Goal: Task Accomplishment & Management: Complete application form

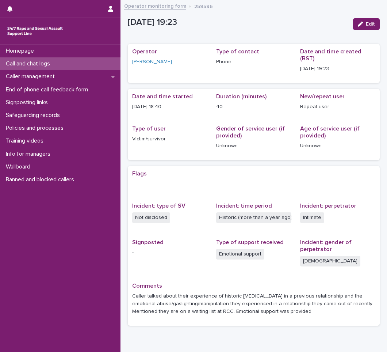
scroll to position [30, 0]
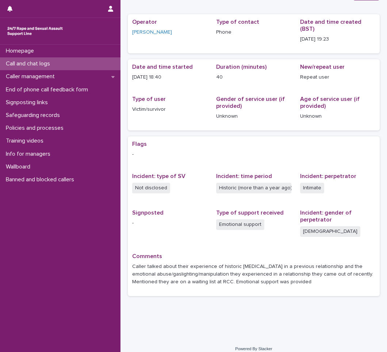
click at [25, 61] on p "Call and chat logs" at bounding box center [29, 63] width 53 height 7
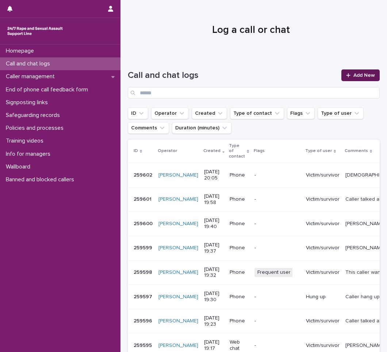
click at [354, 75] on span "Add New" at bounding box center [365, 75] width 22 height 5
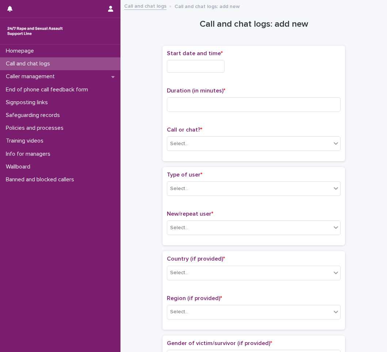
click at [193, 63] on input "text" at bounding box center [196, 66] width 58 height 13
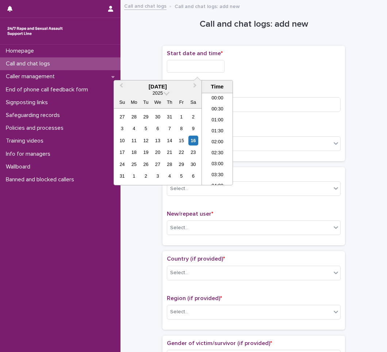
scroll to position [398, 0]
click at [219, 137] on li "20:00" at bounding box center [217, 138] width 31 height 11
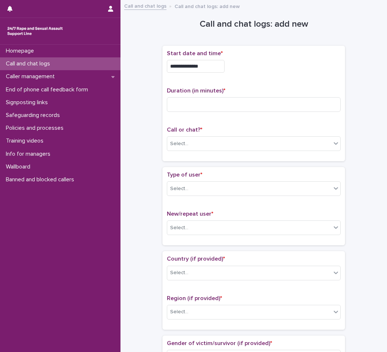
click at [217, 68] on input "**********" at bounding box center [196, 66] width 58 height 13
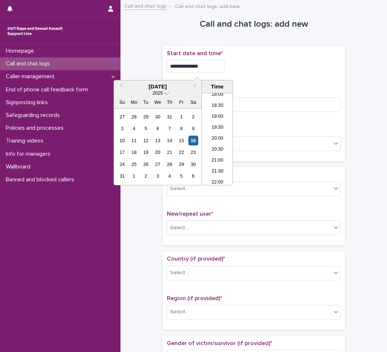
type input "**********"
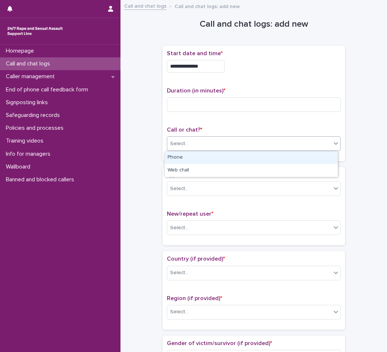
drag, startPoint x: 182, startPoint y: 139, endPoint x: 181, endPoint y: 145, distance: 5.9
click at [181, 143] on div "Select..." at bounding box center [249, 144] width 164 height 12
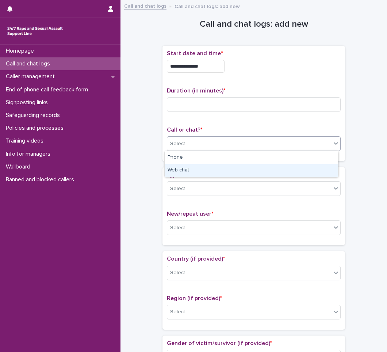
click at [176, 170] on div "Web chat" at bounding box center [251, 170] width 173 height 13
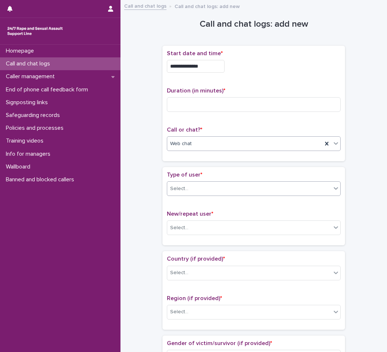
click at [178, 193] on div "Select..." at bounding box center [249, 189] width 164 height 12
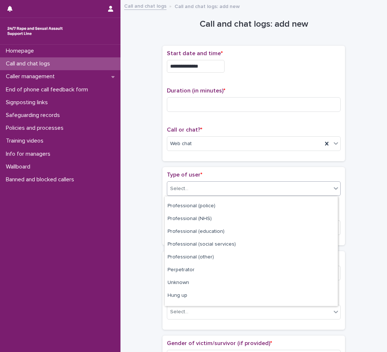
scroll to position [82, 0]
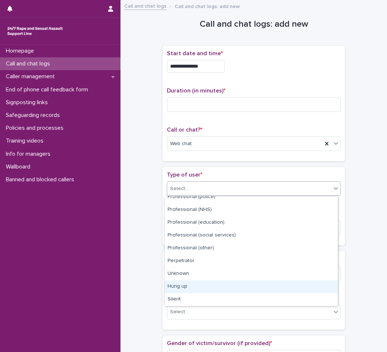
click at [188, 288] on div "Hung up" at bounding box center [251, 286] width 173 height 13
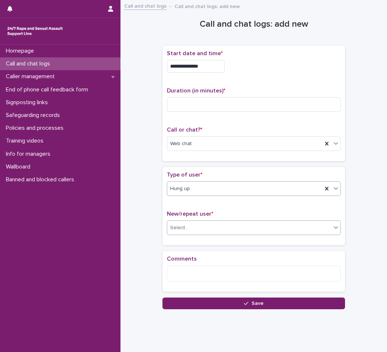
click at [203, 224] on div "Select..." at bounding box center [249, 228] width 164 height 12
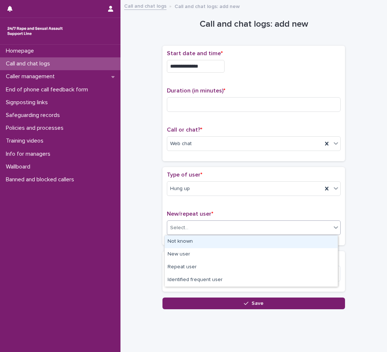
click at [176, 241] on div "Not known" at bounding box center [251, 241] width 173 height 13
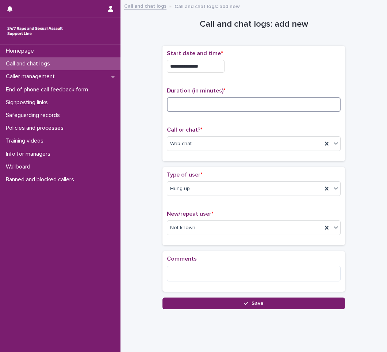
click at [192, 107] on input at bounding box center [254, 104] width 174 height 15
click at [192, 101] on input at bounding box center [254, 104] width 174 height 15
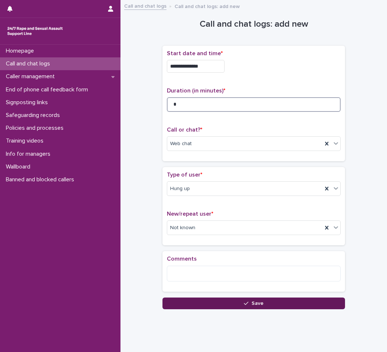
type input "*"
click at [248, 299] on button "Save" at bounding box center [254, 303] width 183 height 12
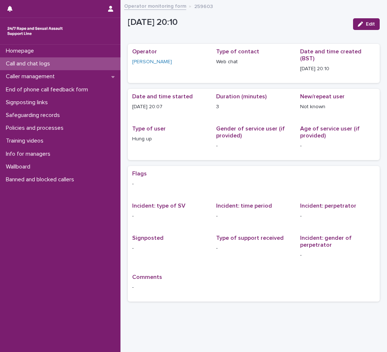
click at [28, 64] on p "Call and chat logs" at bounding box center [29, 63] width 53 height 7
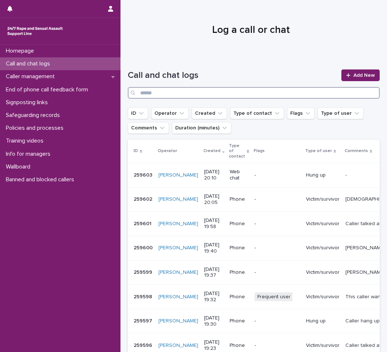
click at [245, 92] on input "Search" at bounding box center [254, 93] width 252 height 12
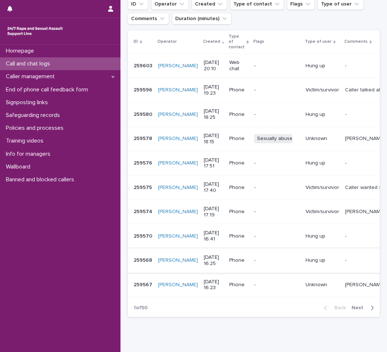
scroll to position [110, 0]
type input "********"
click at [372, 309] on icon "button" at bounding box center [373, 307] width 3 height 4
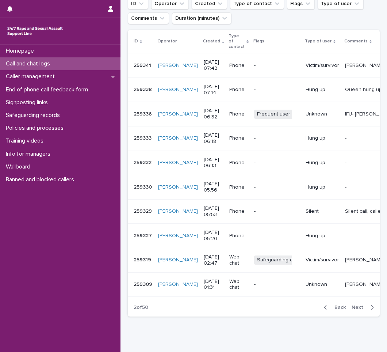
click at [324, 311] on icon "button" at bounding box center [325, 307] width 3 height 7
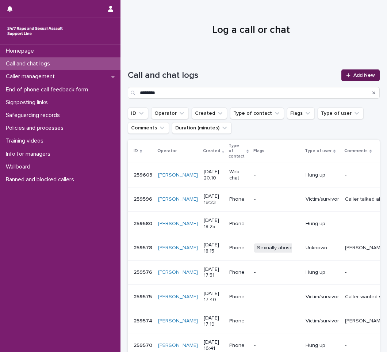
click at [344, 72] on link "Add New" at bounding box center [361, 75] width 38 height 12
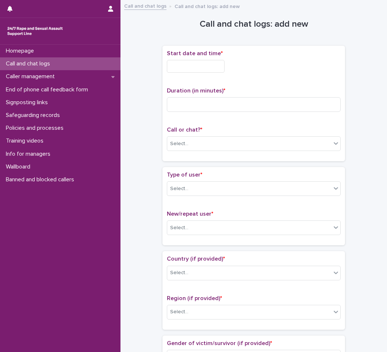
click at [186, 69] on input "text" at bounding box center [196, 66] width 58 height 13
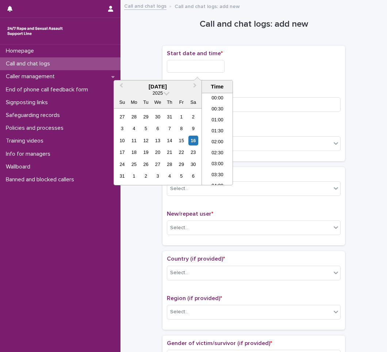
scroll to position [398, 0]
click at [215, 138] on li "20:00" at bounding box center [217, 138] width 31 height 11
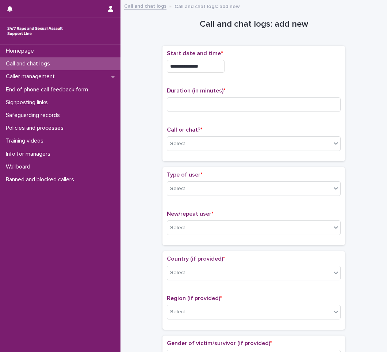
click at [210, 66] on input "**********" at bounding box center [196, 66] width 58 height 13
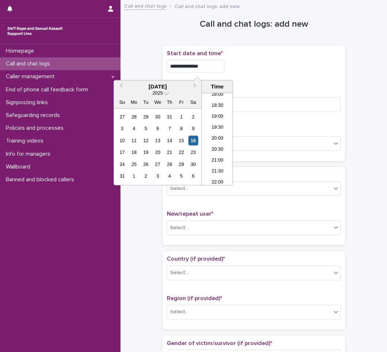
type input "**********"
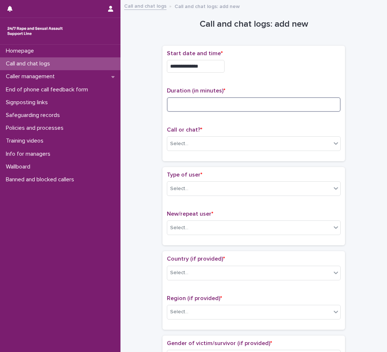
click at [210, 104] on input at bounding box center [254, 104] width 174 height 15
type input "*"
click at [192, 146] on div "Select..." at bounding box center [249, 144] width 164 height 12
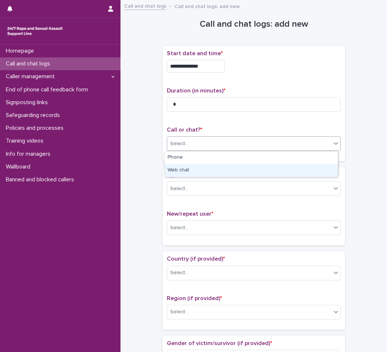
click at [172, 174] on div "Web chat" at bounding box center [251, 170] width 173 height 13
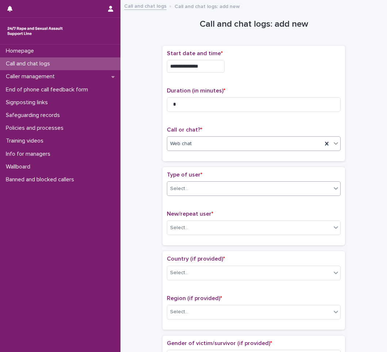
click at [201, 185] on div "Select..." at bounding box center [249, 189] width 164 height 12
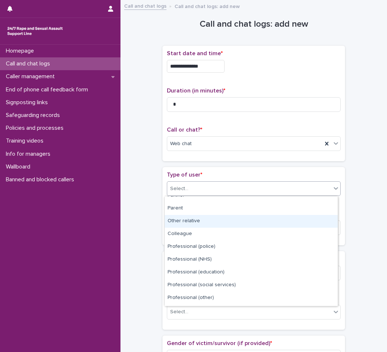
scroll to position [82, 0]
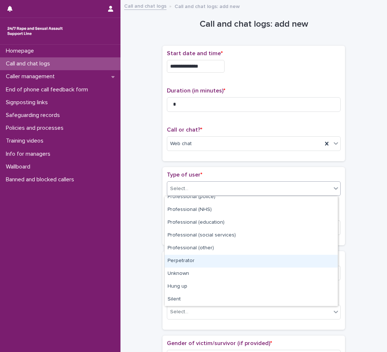
click at [195, 263] on div "Perpetrator" at bounding box center [251, 261] width 173 height 13
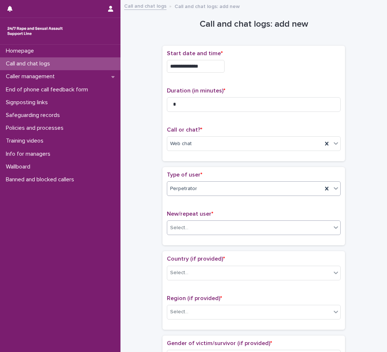
click at [209, 226] on div "Select..." at bounding box center [249, 228] width 164 height 12
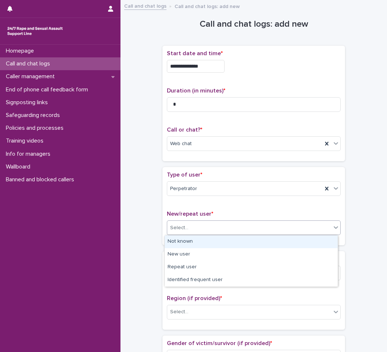
click at [193, 242] on div "Not known" at bounding box center [251, 241] width 173 height 13
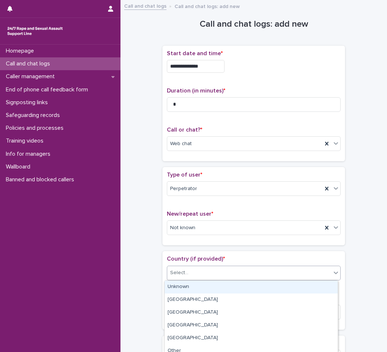
click at [191, 277] on div "Select..." at bounding box center [249, 273] width 164 height 12
click at [187, 285] on div "Unknown" at bounding box center [251, 287] width 173 height 13
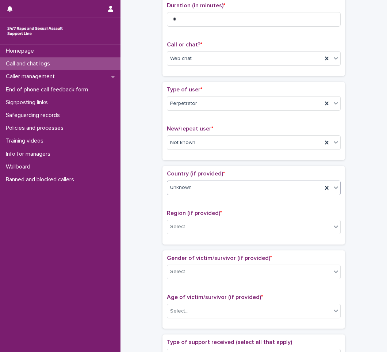
scroll to position [110, 0]
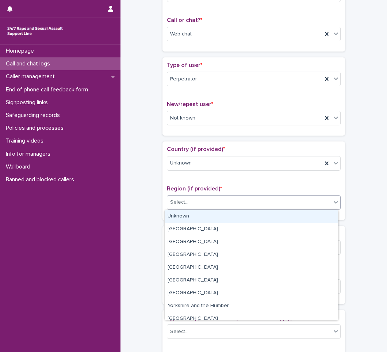
click at [173, 202] on div "Select..." at bounding box center [179, 202] width 18 height 8
click at [183, 216] on div "Unknown" at bounding box center [251, 216] width 173 height 13
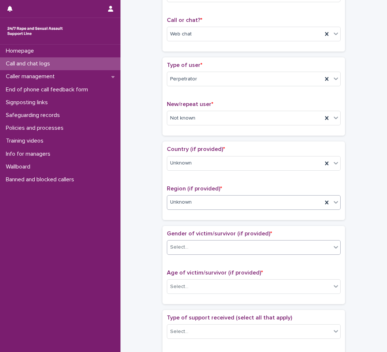
click at [189, 247] on div "Select..." at bounding box center [249, 247] width 164 height 12
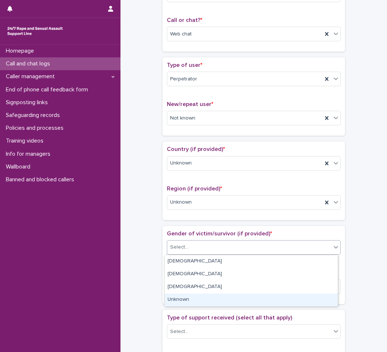
click at [190, 298] on div "Unknown" at bounding box center [251, 299] width 173 height 13
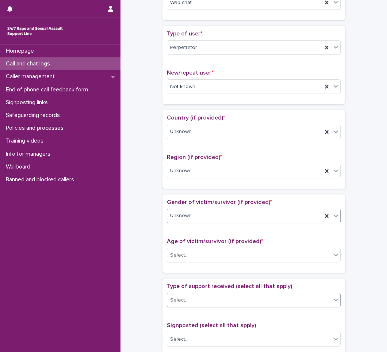
scroll to position [183, 0]
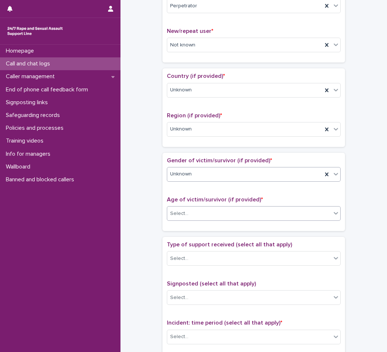
click at [206, 210] on div "Select..." at bounding box center [249, 214] width 164 height 12
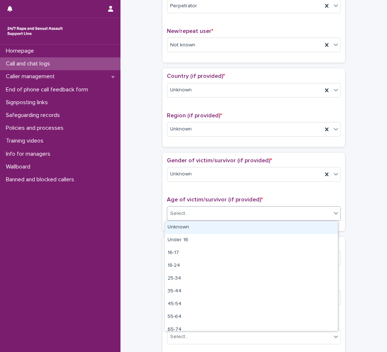
click at [186, 227] on div "Unknown" at bounding box center [251, 227] width 173 height 13
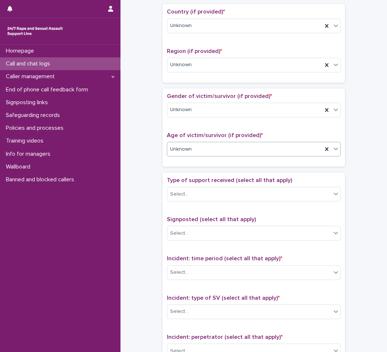
scroll to position [256, 0]
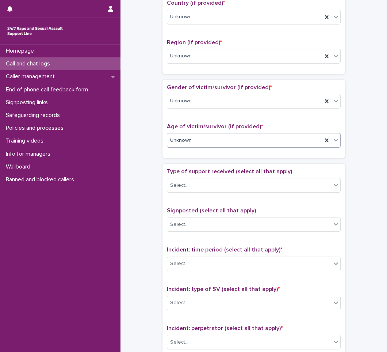
click at [196, 176] on div "Type of support received (select all that apply) Select..." at bounding box center [254, 183] width 174 height 30
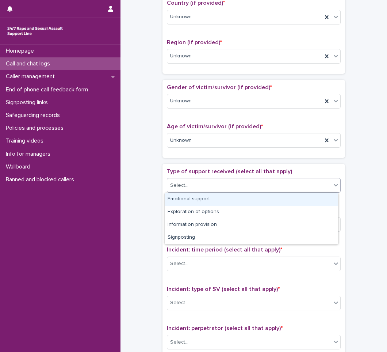
click at [192, 187] on div "Select..." at bounding box center [249, 185] width 164 height 12
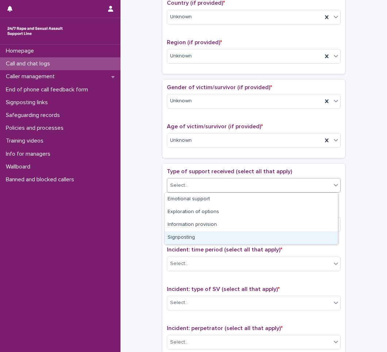
click at [199, 239] on div "Signposting" at bounding box center [251, 237] width 173 height 13
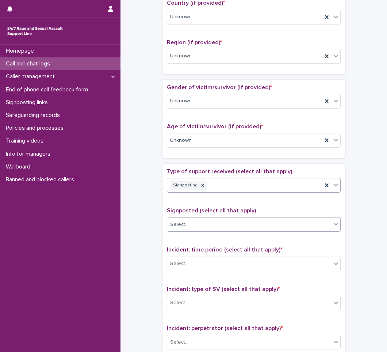
click at [200, 224] on div "Select..." at bounding box center [249, 224] width 164 height 12
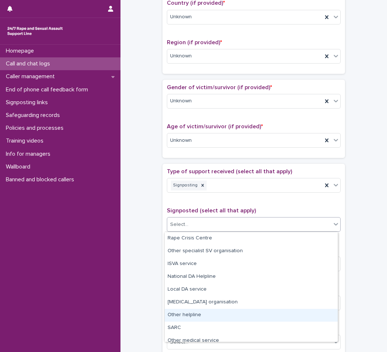
scroll to position [44, 0]
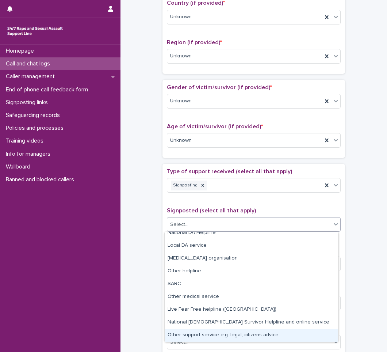
click at [193, 336] on div "Other support service e.g. legal, citizens advice" at bounding box center [251, 335] width 173 height 13
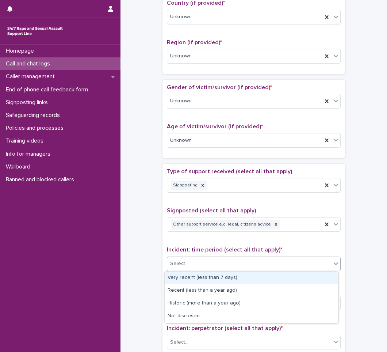
click at [183, 266] on div "Select..." at bounding box center [179, 264] width 18 height 8
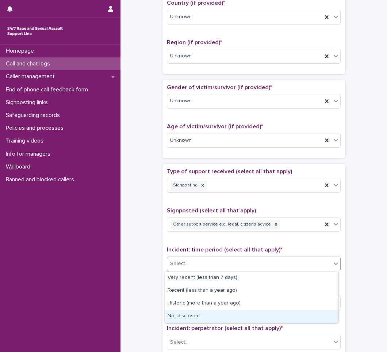
click at [182, 314] on div "Not disclosed" at bounding box center [251, 316] width 173 height 13
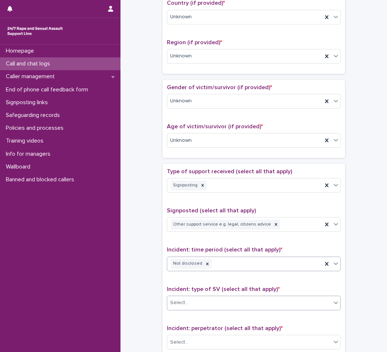
click at [199, 303] on div "Select..." at bounding box center [249, 303] width 164 height 12
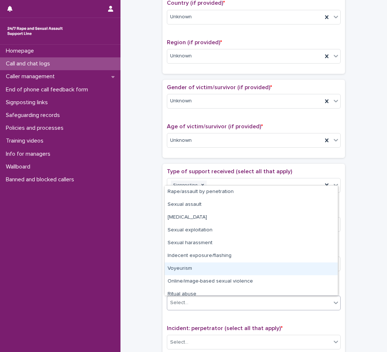
scroll to position [18, 0]
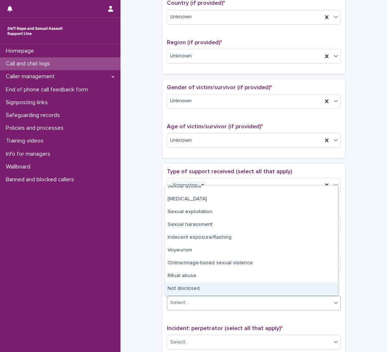
click at [205, 286] on div "Not disclosed" at bounding box center [251, 288] width 173 height 13
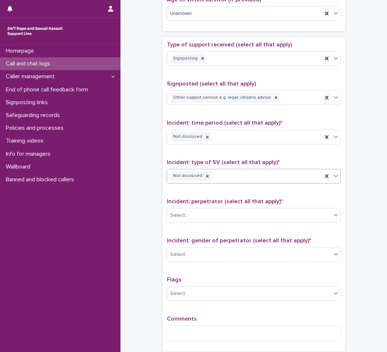
scroll to position [402, 0]
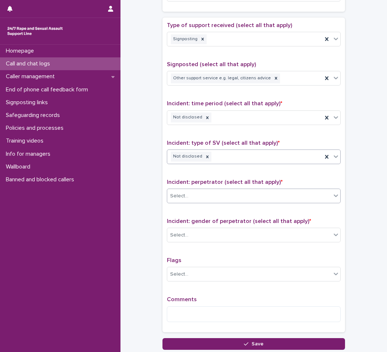
click at [216, 191] on div "Select..." at bounding box center [249, 196] width 164 height 12
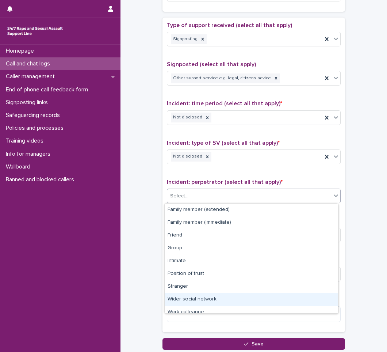
scroll to position [31, 0]
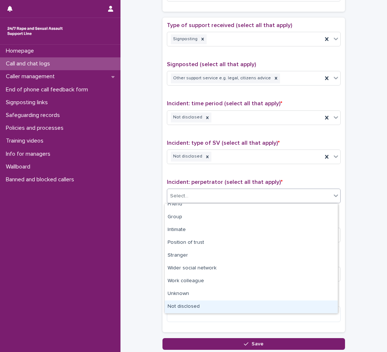
click at [186, 307] on div "Not disclosed" at bounding box center [251, 306] width 173 height 13
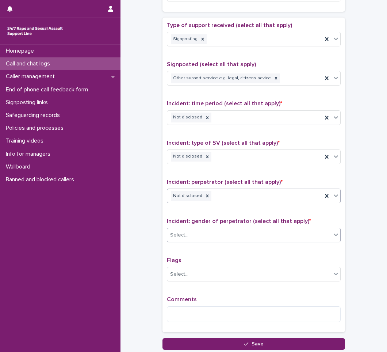
click at [212, 233] on div "Select..." at bounding box center [249, 235] width 164 height 12
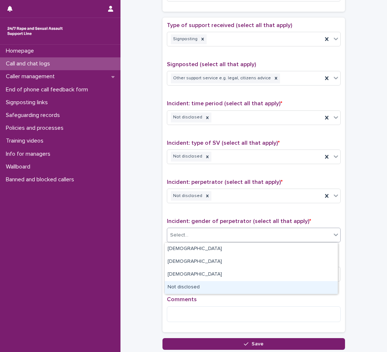
click at [180, 284] on div "Not disclosed" at bounding box center [251, 287] width 173 height 13
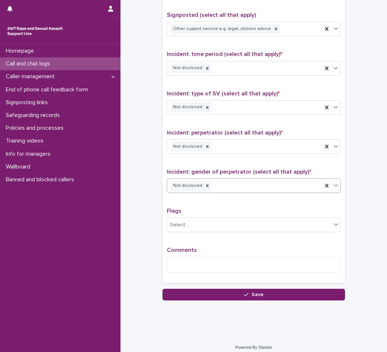
scroll to position [457, 0]
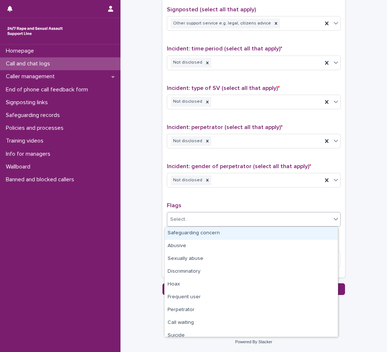
click at [223, 221] on div "Select..." at bounding box center [249, 219] width 164 height 12
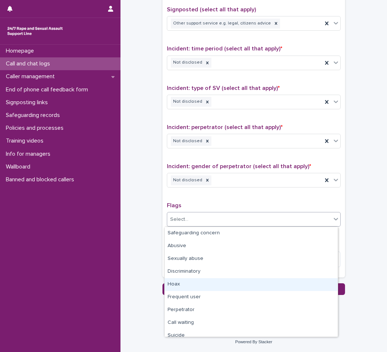
scroll to position [37, 0]
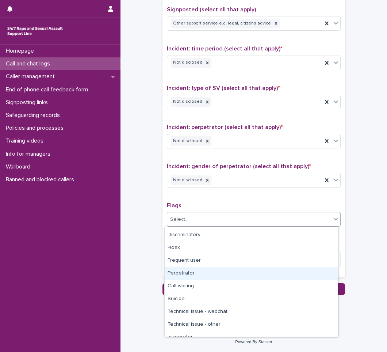
click at [195, 269] on div "Perpetrator" at bounding box center [251, 273] width 173 height 13
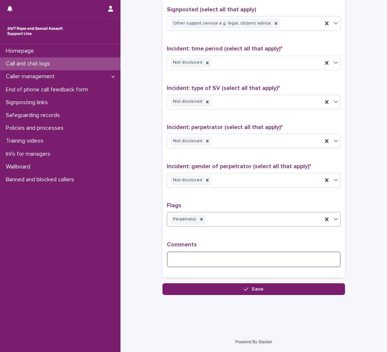
click at [210, 257] on textarea at bounding box center [254, 259] width 174 height 16
click at [250, 257] on textarea "**********" at bounding box center [254, 259] width 174 height 16
paste textarea "**********"
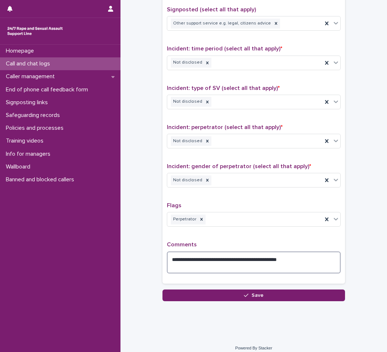
click at [234, 258] on textarea "**********" at bounding box center [254, 262] width 174 height 22
click at [295, 259] on textarea "**********" at bounding box center [254, 262] width 174 height 22
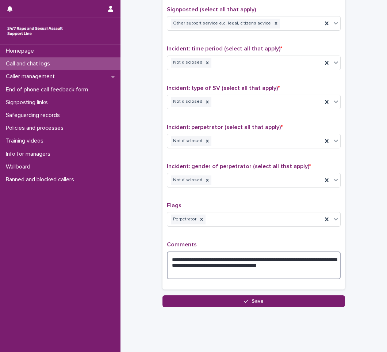
click at [327, 268] on textarea "**********" at bounding box center [254, 265] width 174 height 28
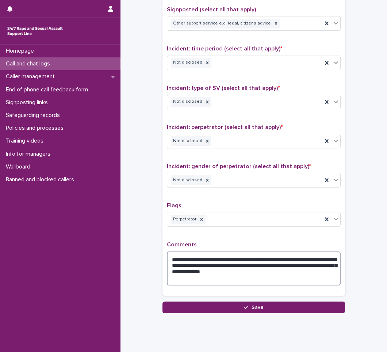
click at [252, 270] on textarea "**********" at bounding box center [254, 268] width 174 height 34
click at [216, 273] on textarea "**********" at bounding box center [254, 268] width 174 height 34
click at [327, 259] on textarea "**********" at bounding box center [254, 268] width 174 height 34
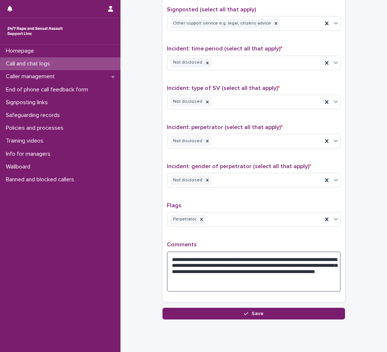
click at [184, 270] on textarea "**********" at bounding box center [254, 271] width 174 height 40
click at [324, 266] on textarea "**********" at bounding box center [254, 271] width 174 height 40
click at [229, 271] on textarea "**********" at bounding box center [254, 271] width 174 height 40
click at [305, 274] on textarea "**********" at bounding box center [254, 271] width 174 height 40
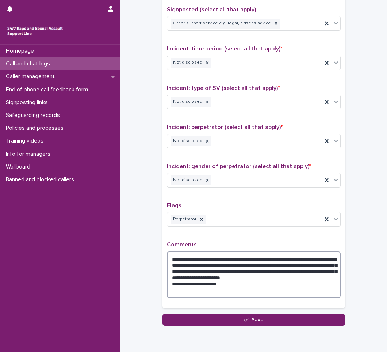
drag, startPoint x: 222, startPoint y: 290, endPoint x: 171, endPoint y: 292, distance: 51.2
click at [171, 292] on textarea "**********" at bounding box center [254, 274] width 174 height 46
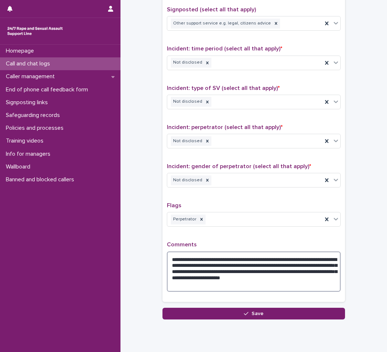
type textarea "**********"
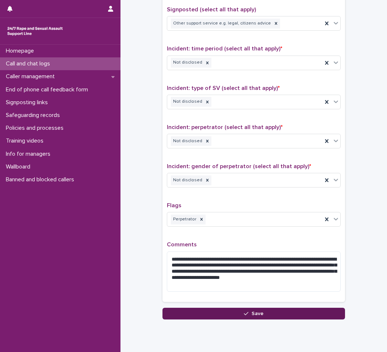
click at [246, 312] on icon "button" at bounding box center [246, 313] width 4 height 3
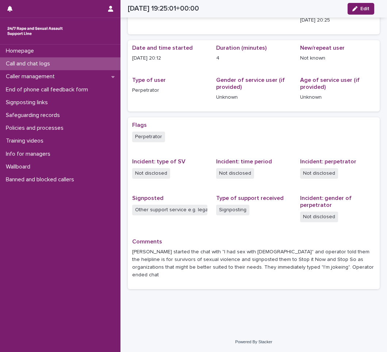
scroll to position [34, 0]
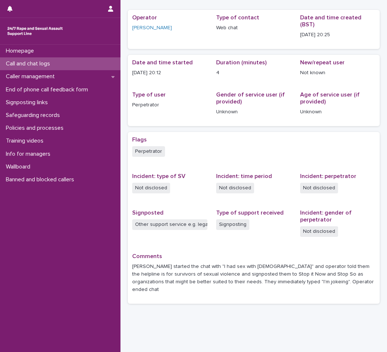
click at [23, 66] on p "Call and chat logs" at bounding box center [29, 63] width 53 height 7
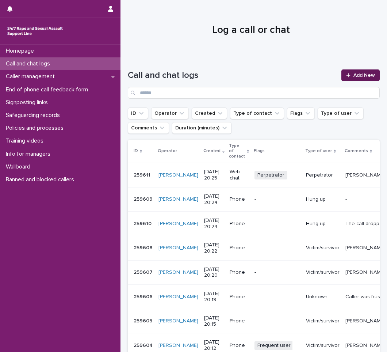
click at [354, 78] on link "Add New" at bounding box center [361, 75] width 38 height 12
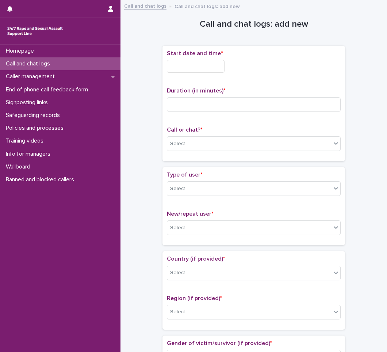
click at [178, 67] on input "text" at bounding box center [196, 66] width 58 height 13
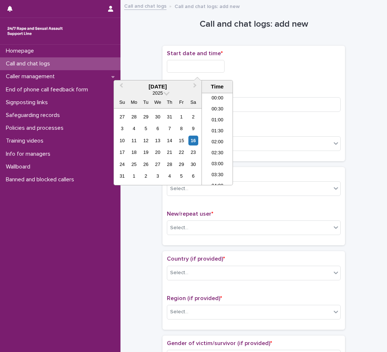
scroll to position [398, 0]
click at [214, 148] on li "20:30" at bounding box center [217, 149] width 31 height 11
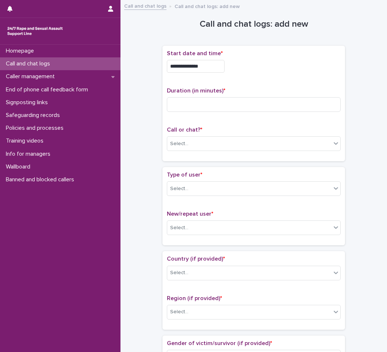
click at [211, 65] on input "**********" at bounding box center [196, 66] width 58 height 13
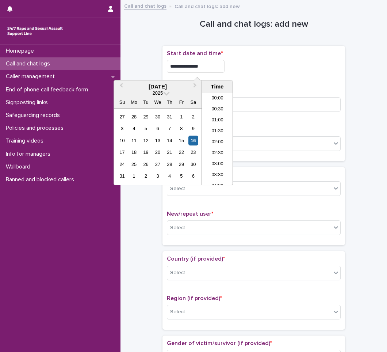
scroll to position [409, 0]
type input "**********"
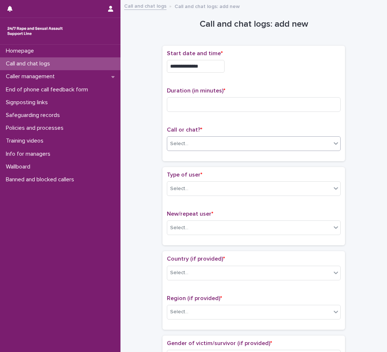
click at [189, 144] on div "Select..." at bounding box center [249, 144] width 164 height 12
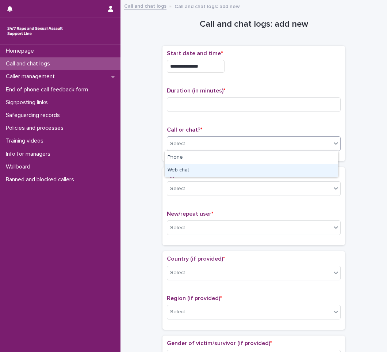
click at [186, 172] on div "Web chat" at bounding box center [251, 170] width 173 height 13
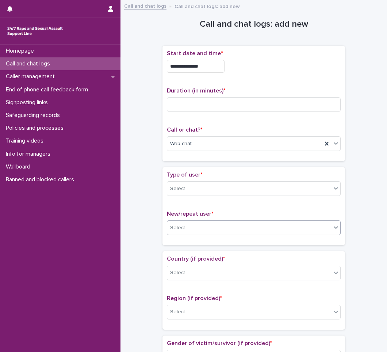
click at [197, 228] on div "Select..." at bounding box center [249, 228] width 164 height 12
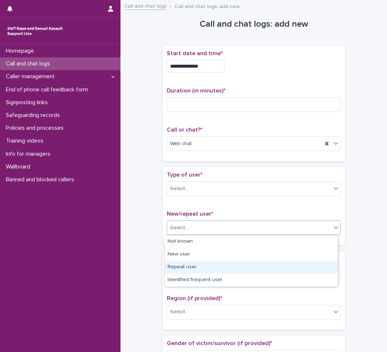
click at [184, 267] on div "Repeat user" at bounding box center [251, 267] width 173 height 13
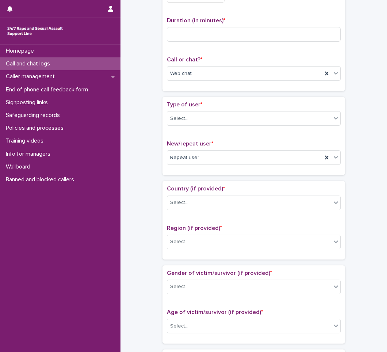
scroll to position [73, 0]
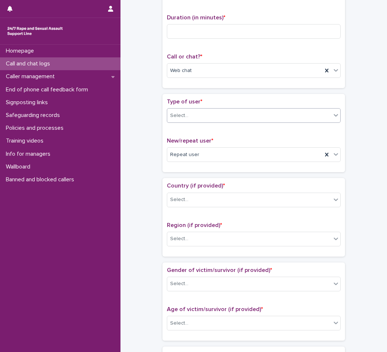
click at [208, 118] on div "Select..." at bounding box center [249, 116] width 164 height 12
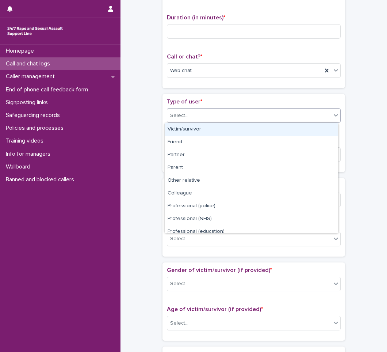
click at [191, 134] on div "Victim/survivor" at bounding box center [251, 129] width 173 height 13
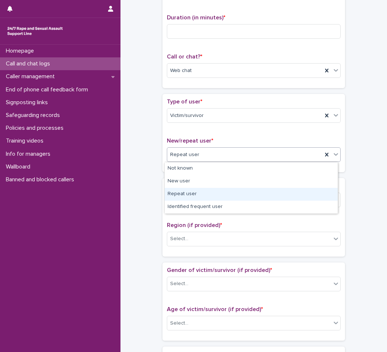
click at [185, 193] on div "Repeat user" at bounding box center [251, 194] width 173 height 13
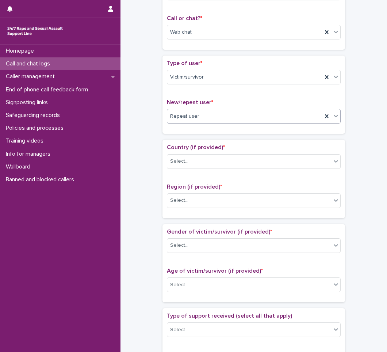
scroll to position [146, 0]
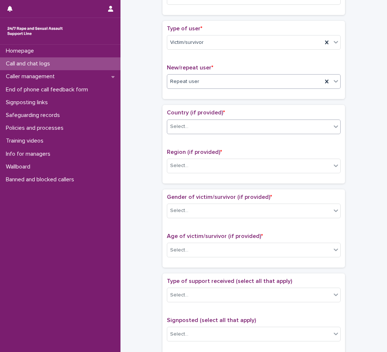
click at [205, 131] on div "Select..." at bounding box center [249, 127] width 164 height 12
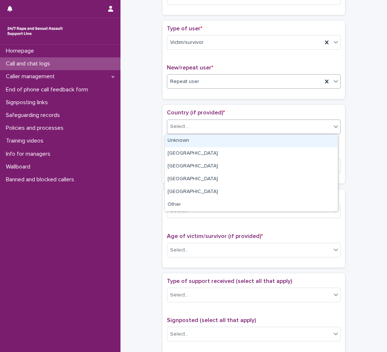
click at [205, 139] on div "Unknown" at bounding box center [251, 140] width 173 height 13
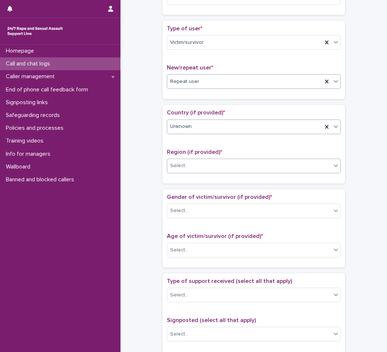
click at [197, 168] on div "Select..." at bounding box center [249, 166] width 164 height 12
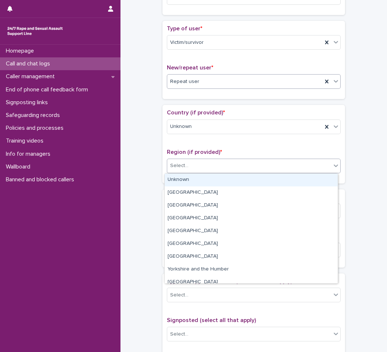
click at [190, 182] on div "Unknown" at bounding box center [251, 180] width 173 height 13
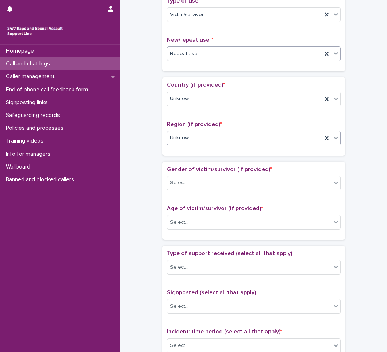
scroll to position [219, 0]
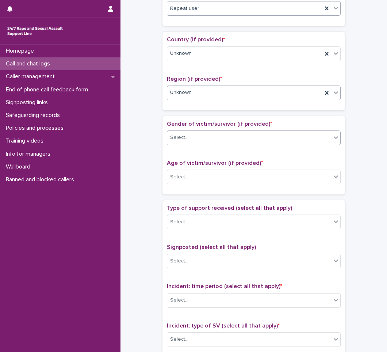
click at [196, 137] on div "Select..." at bounding box center [249, 138] width 164 height 12
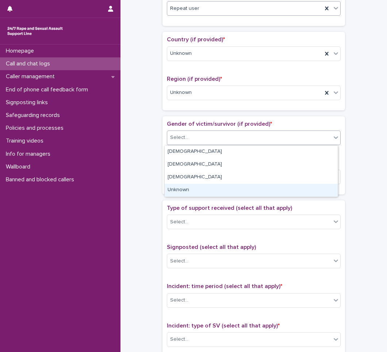
click at [187, 188] on div "Unknown" at bounding box center [251, 190] width 173 height 13
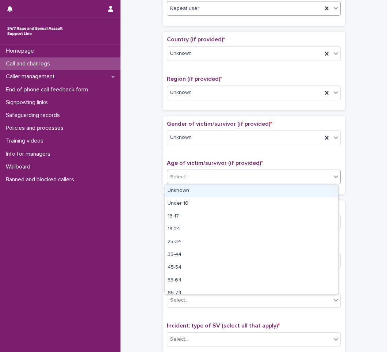
click at [190, 177] on div "Select..." at bounding box center [249, 177] width 164 height 12
click at [187, 191] on div "Unknown" at bounding box center [251, 191] width 173 height 13
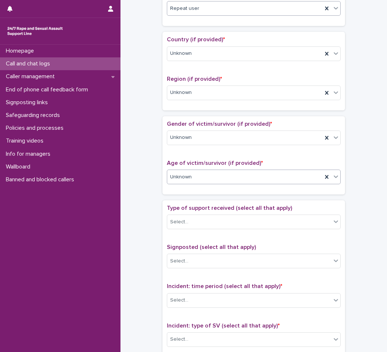
scroll to position [292, 0]
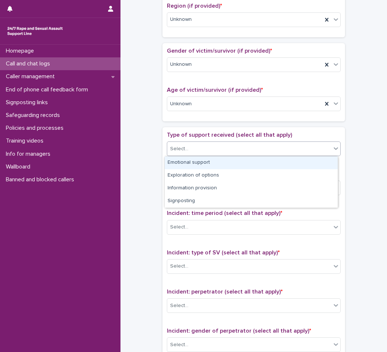
click at [189, 149] on div "Select..." at bounding box center [249, 149] width 164 height 12
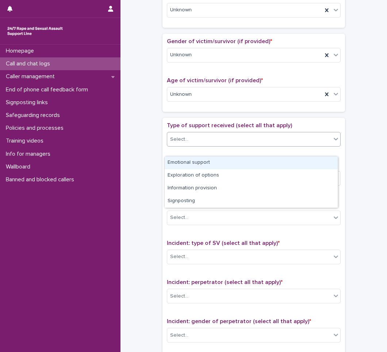
scroll to position [329, 0]
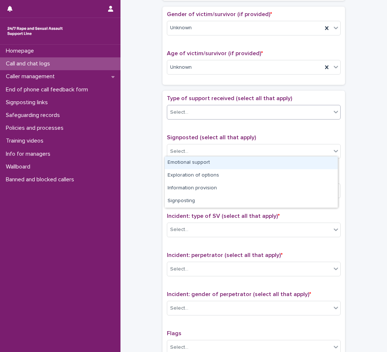
click at [189, 161] on div "Emotional support" at bounding box center [251, 162] width 173 height 13
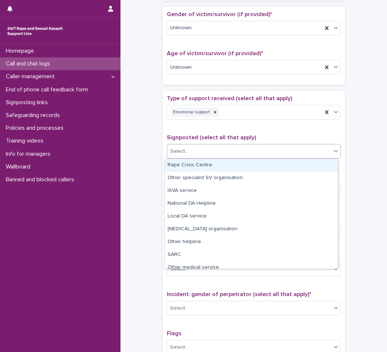
click at [191, 155] on div "Select..." at bounding box center [249, 151] width 164 height 12
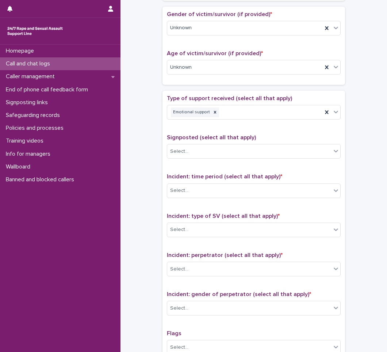
click at [139, 171] on div "**********" at bounding box center [254, 49] width 252 height 747
click at [197, 186] on div "Select..." at bounding box center [249, 191] width 164 height 12
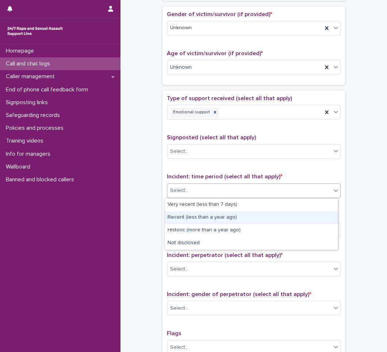
click at [201, 221] on div "Recent (less than a year ago)" at bounding box center [251, 217] width 173 height 13
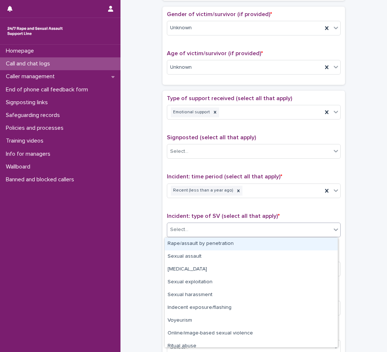
click at [189, 224] on div "Select..." at bounding box center [249, 230] width 164 height 12
click at [187, 244] on div "Rape/assault by penetration" at bounding box center [251, 243] width 173 height 13
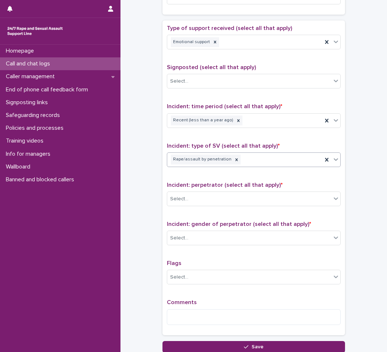
scroll to position [402, 0]
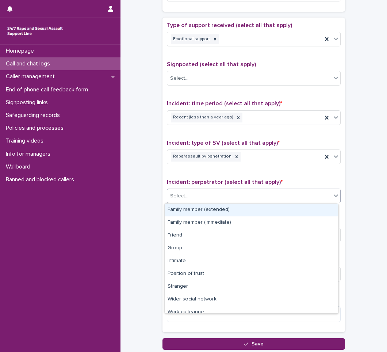
click at [197, 191] on div "Select..." at bounding box center [249, 196] width 164 height 12
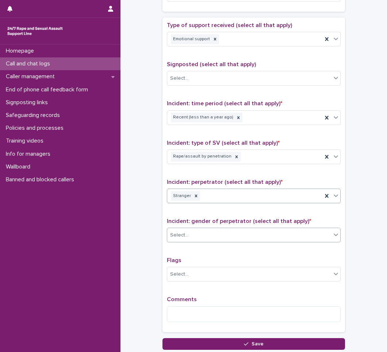
click at [191, 233] on div "Select..." at bounding box center [249, 235] width 164 height 12
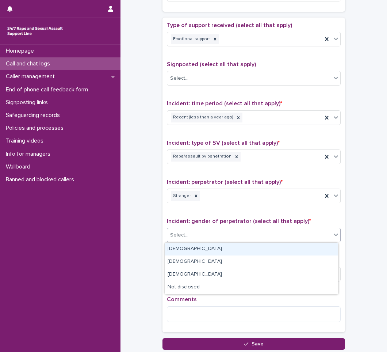
click at [189, 249] on div "[DEMOGRAPHIC_DATA]" at bounding box center [251, 249] width 173 height 13
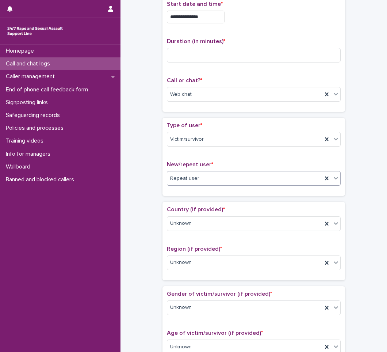
scroll to position [0, 0]
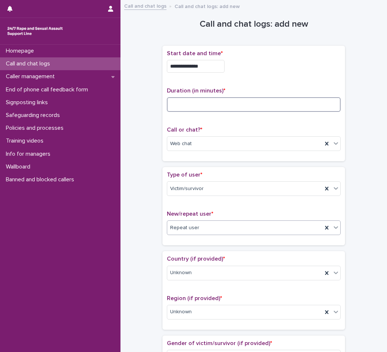
click at [205, 106] on input at bounding box center [254, 104] width 174 height 15
click at [191, 107] on input "**" at bounding box center [254, 104] width 174 height 15
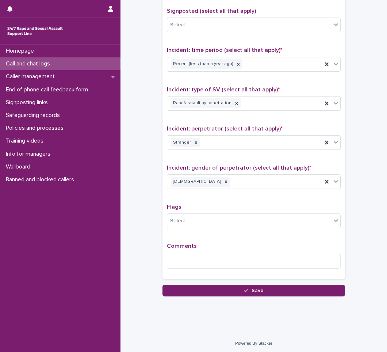
scroll to position [457, 0]
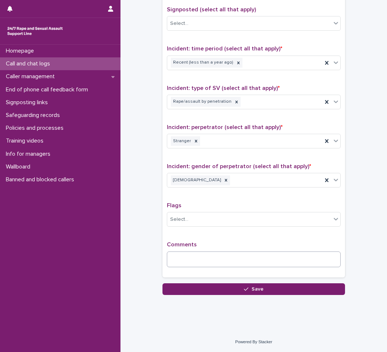
type input "**"
click at [185, 256] on textarea at bounding box center [254, 259] width 174 height 16
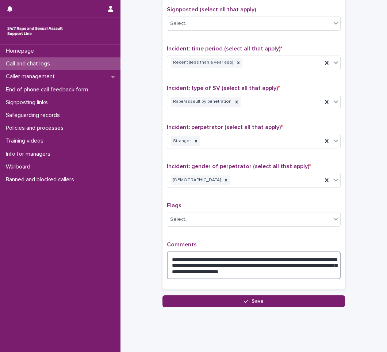
click at [247, 272] on textarea "**********" at bounding box center [254, 265] width 174 height 28
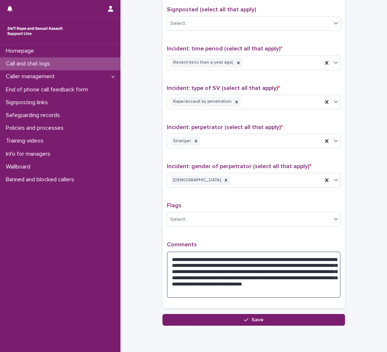
click at [178, 292] on textarea "**********" at bounding box center [254, 274] width 174 height 46
click at [291, 290] on textarea "**********" at bounding box center [254, 274] width 174 height 46
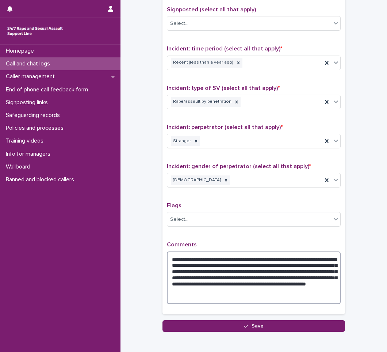
click at [298, 292] on textarea "**********" at bounding box center [254, 277] width 174 height 53
type textarea "**********"
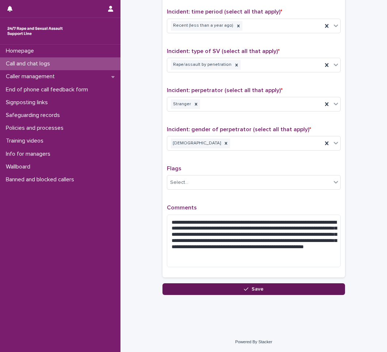
click at [252, 291] on span "Save" at bounding box center [258, 288] width 12 height 5
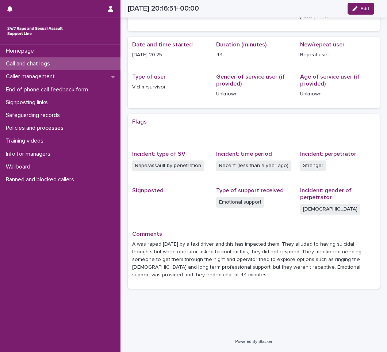
scroll to position [45, 0]
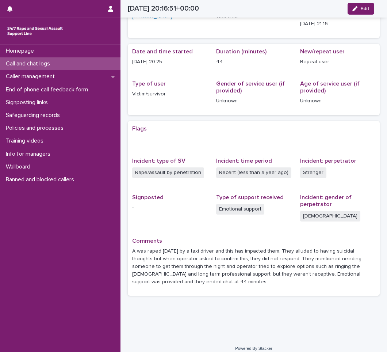
click at [52, 62] on p "Call and chat logs" at bounding box center [29, 63] width 53 height 7
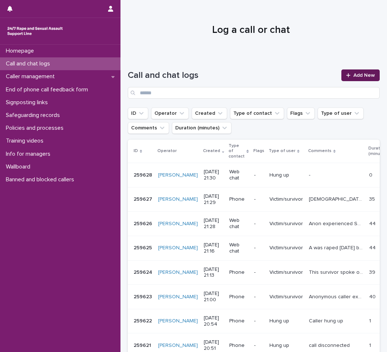
click at [350, 72] on link "Add New" at bounding box center [361, 75] width 38 height 12
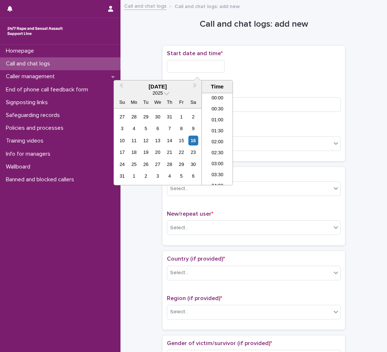
click at [204, 65] on input "text" at bounding box center [196, 66] width 58 height 13
click at [217, 136] on li "21:30" at bounding box center [217, 138] width 31 height 11
click at [217, 70] on input "**********" at bounding box center [196, 66] width 58 height 13
type input "**********"
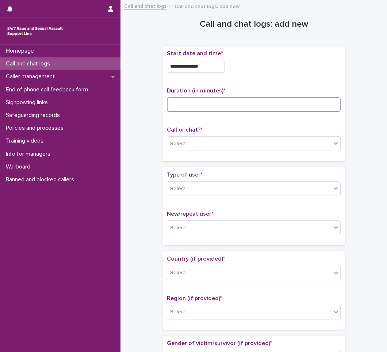
click at [194, 104] on input at bounding box center [254, 104] width 174 height 15
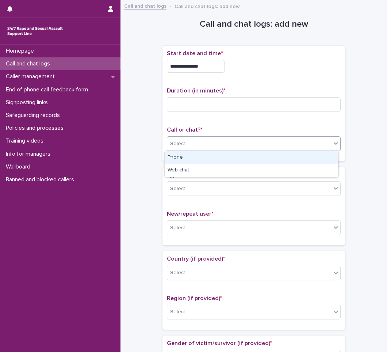
click at [193, 140] on div "Select..." at bounding box center [249, 144] width 164 height 12
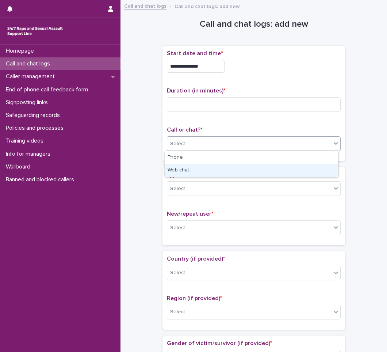
click at [187, 172] on div "Web chat" at bounding box center [251, 170] width 173 height 13
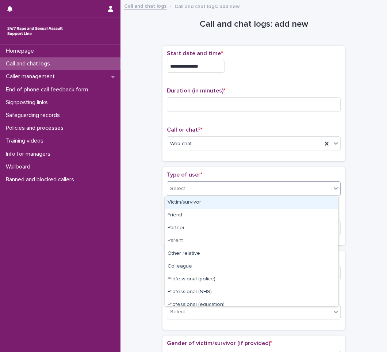
click at [193, 189] on div "Select..." at bounding box center [249, 189] width 164 height 12
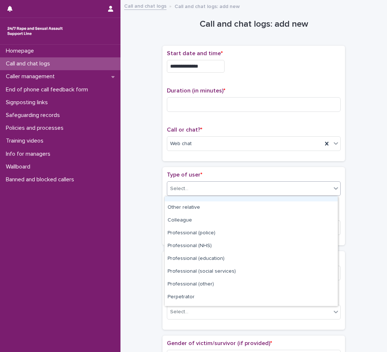
scroll to position [82, 0]
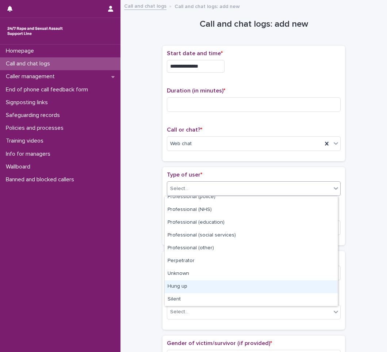
click at [183, 284] on div "Hung up" at bounding box center [251, 286] width 173 height 13
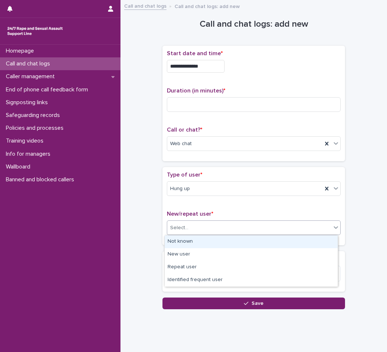
click at [194, 224] on div "Select..." at bounding box center [249, 228] width 164 height 12
click at [179, 240] on div "Not known" at bounding box center [251, 241] width 173 height 13
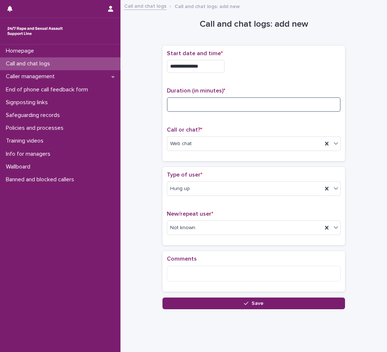
click at [193, 107] on input at bounding box center [254, 104] width 174 height 15
type input "*"
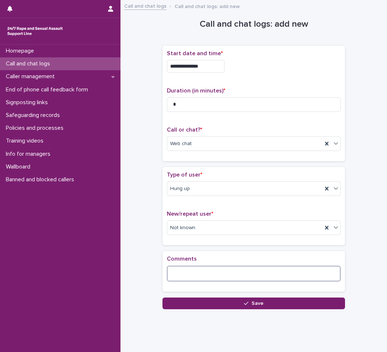
click at [198, 270] on textarea at bounding box center [254, 274] width 174 height 16
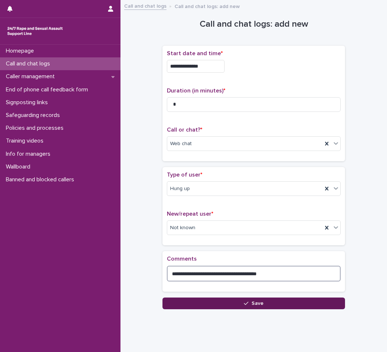
type textarea "**********"
click at [238, 305] on button "Save" at bounding box center [254, 303] width 183 height 12
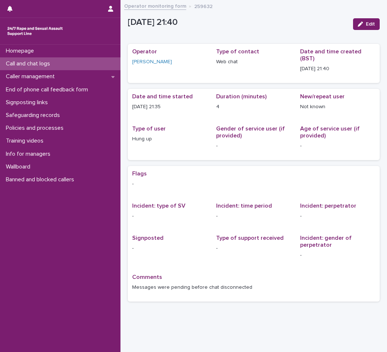
click at [35, 64] on p "Call and chat logs" at bounding box center [29, 63] width 53 height 7
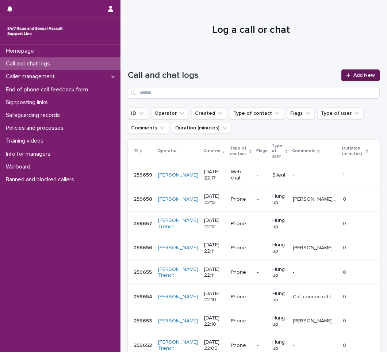
click at [363, 73] on span "Add New" at bounding box center [365, 75] width 22 height 5
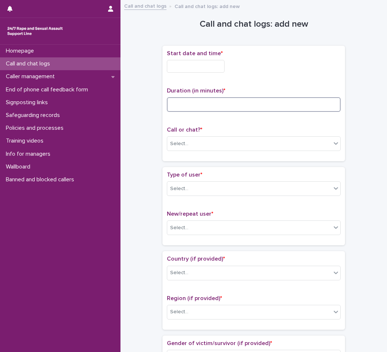
click at [190, 105] on input at bounding box center [254, 104] width 174 height 15
type input "**"
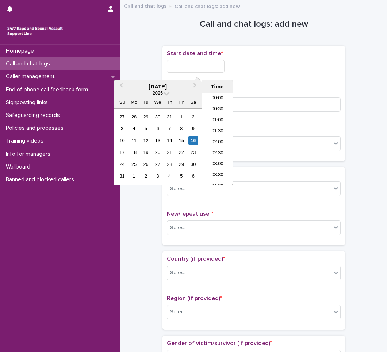
click at [178, 69] on input "text" at bounding box center [196, 66] width 58 height 13
click at [220, 147] on li "22:00" at bounding box center [217, 146] width 31 height 11
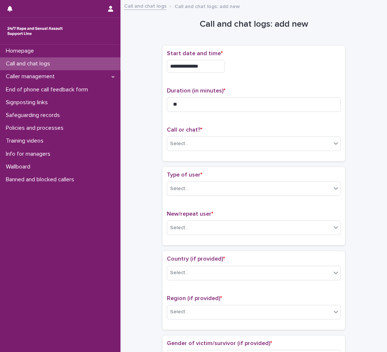
click at [214, 67] on input "**********" at bounding box center [196, 66] width 58 height 13
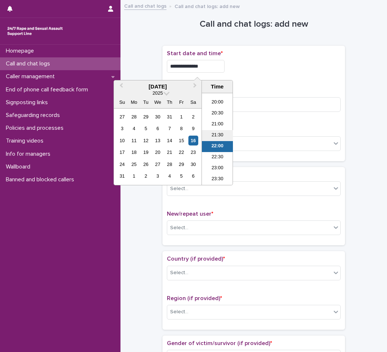
click at [218, 134] on li "21:30" at bounding box center [217, 135] width 31 height 11
click at [214, 66] on input "**********" at bounding box center [196, 66] width 58 height 13
type input "**********"
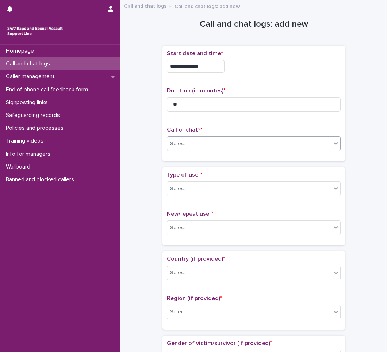
click at [191, 147] on div "Select..." at bounding box center [249, 144] width 164 height 12
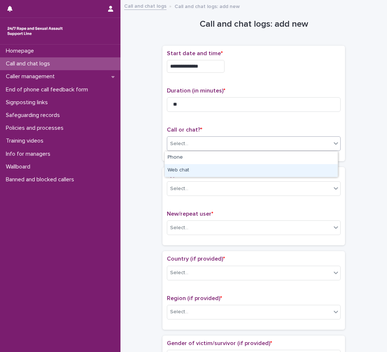
click at [184, 168] on div "Web chat" at bounding box center [251, 170] width 173 height 13
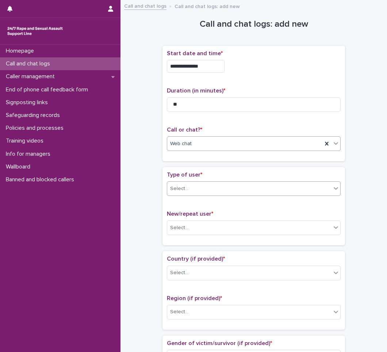
click at [189, 193] on div at bounding box center [189, 188] width 1 height 9
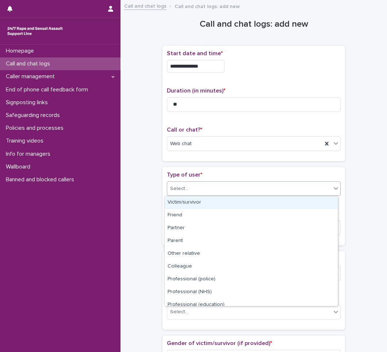
click at [187, 202] on div "Victim/survivor" at bounding box center [251, 202] width 173 height 13
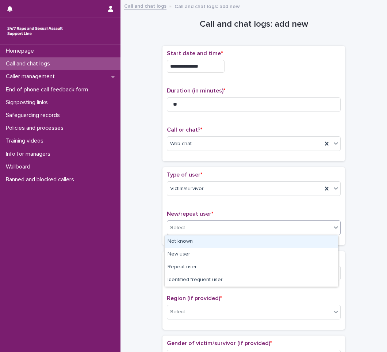
click at [189, 226] on input "text" at bounding box center [189, 228] width 1 height 6
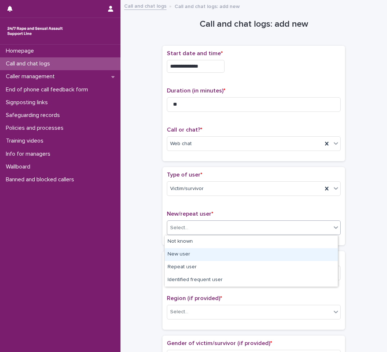
click at [194, 256] on div "New user" at bounding box center [251, 254] width 173 height 13
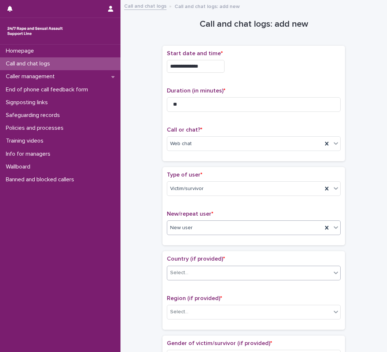
click at [197, 276] on div "Select..." at bounding box center [249, 273] width 164 height 12
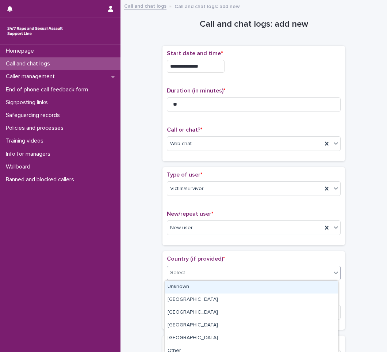
click at [183, 286] on div "Unknown" at bounding box center [251, 287] width 173 height 13
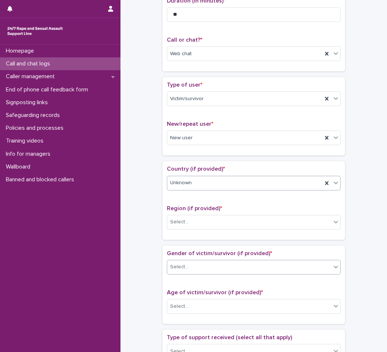
scroll to position [110, 0]
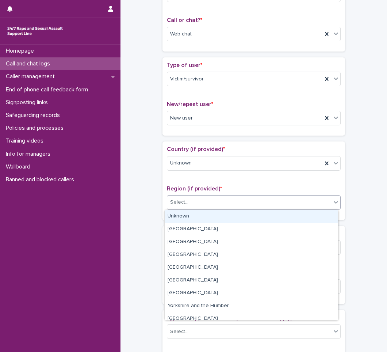
click at [199, 205] on div "Select..." at bounding box center [249, 202] width 164 height 12
click at [187, 217] on div "Unknown" at bounding box center [251, 216] width 173 height 13
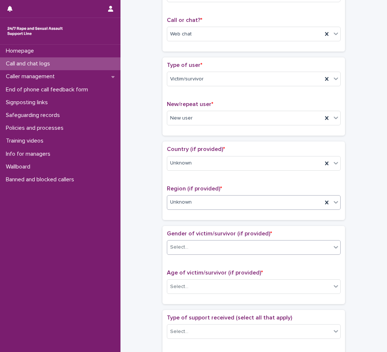
click at [187, 247] on div "Select..." at bounding box center [249, 247] width 164 height 12
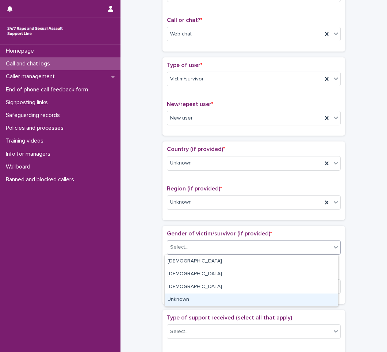
click at [177, 300] on div "Unknown" at bounding box center [251, 299] width 173 height 13
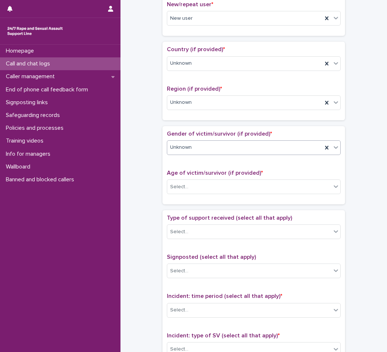
scroll to position [219, 0]
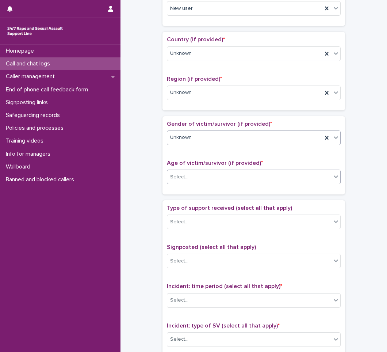
click at [195, 178] on div "Select..." at bounding box center [249, 177] width 164 height 12
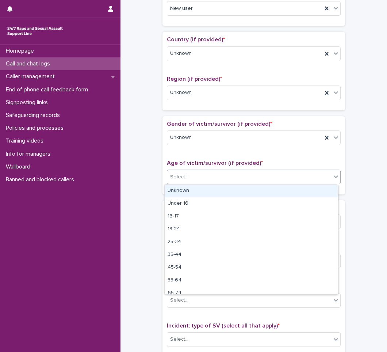
click at [186, 192] on div "Unknown" at bounding box center [251, 191] width 173 height 13
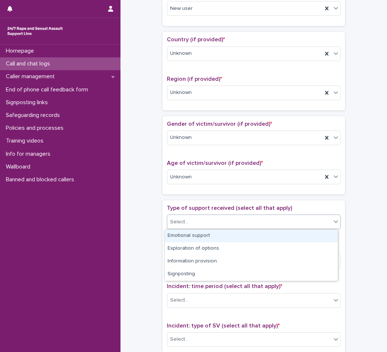
click at [182, 223] on div "Select..." at bounding box center [179, 222] width 18 height 8
click at [181, 237] on div "Emotional support" at bounding box center [251, 235] width 173 height 13
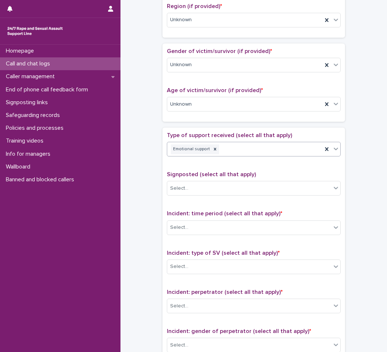
scroll to position [292, 0]
click at [185, 187] on div "Select..." at bounding box center [249, 188] width 164 height 12
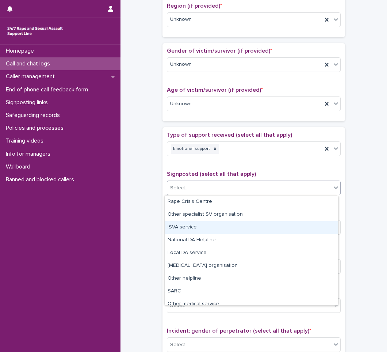
click at [144, 217] on div "**********" at bounding box center [254, 85] width 252 height 747
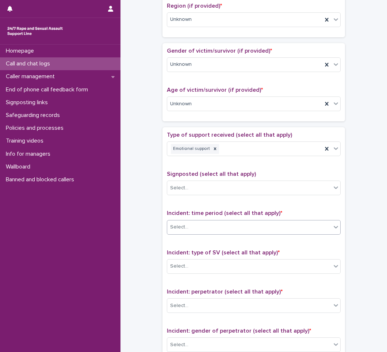
click at [197, 229] on div "Select..." at bounding box center [249, 227] width 164 height 12
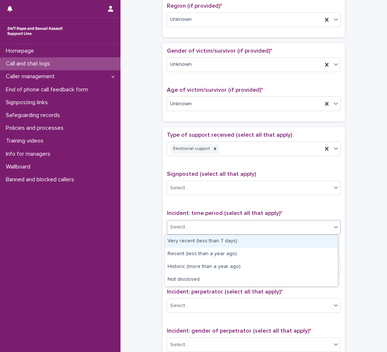
click at [208, 241] on div "Very recent (less than 7 days)" at bounding box center [251, 241] width 173 height 13
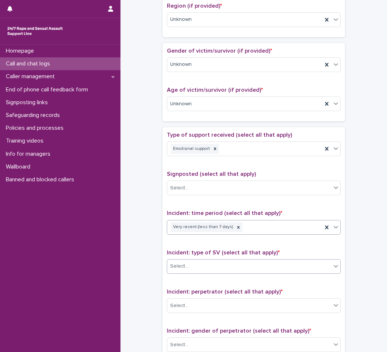
click at [176, 265] on div "Select..." at bounding box center [179, 266] width 18 height 8
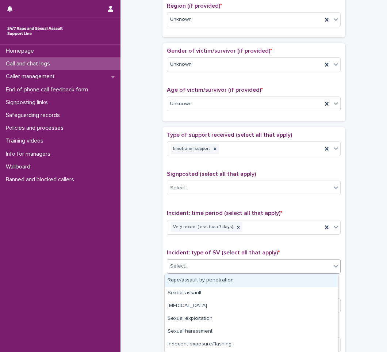
click at [190, 282] on div "Rape/assault by penetration" at bounding box center [251, 280] width 173 height 13
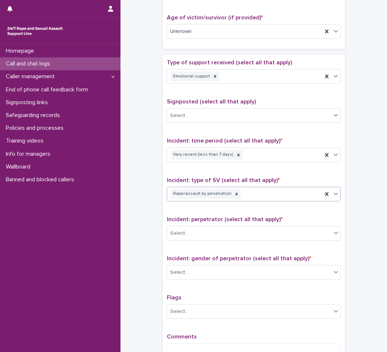
scroll to position [402, 0]
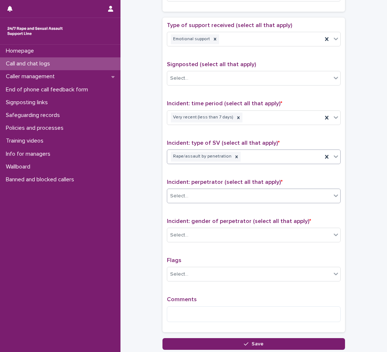
click at [200, 193] on div "Select..." at bounding box center [249, 196] width 164 height 12
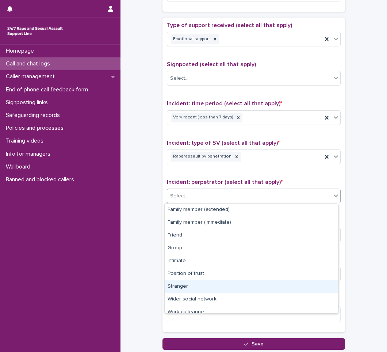
click at [171, 284] on div "Stranger" at bounding box center [251, 286] width 173 height 13
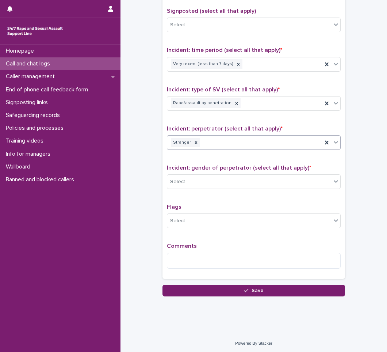
scroll to position [457, 0]
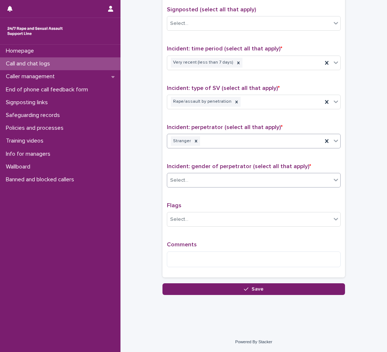
click at [194, 179] on div "Select..." at bounding box center [249, 180] width 164 height 12
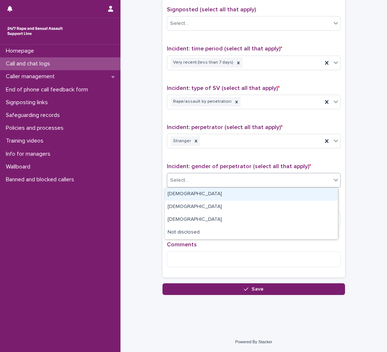
click at [183, 197] on div "[DEMOGRAPHIC_DATA]" at bounding box center [251, 194] width 173 height 13
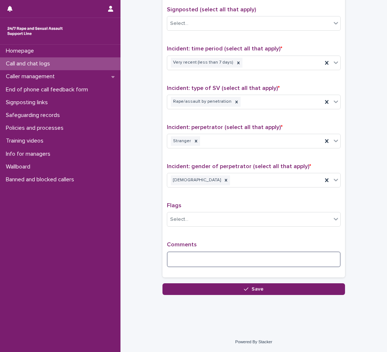
click at [204, 258] on textarea at bounding box center [254, 259] width 174 height 16
click at [268, 260] on textarea "**********" at bounding box center [254, 259] width 174 height 16
click at [252, 259] on textarea "**********" at bounding box center [254, 259] width 174 height 16
click at [319, 258] on textarea "**********" at bounding box center [254, 259] width 174 height 16
click at [323, 260] on textarea "**********" at bounding box center [254, 259] width 174 height 16
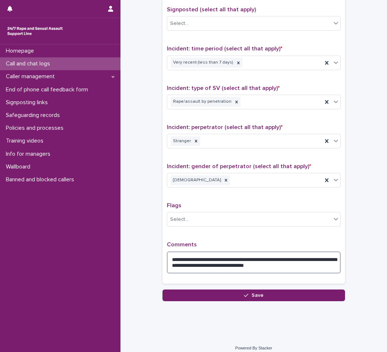
click at [208, 266] on textarea "**********" at bounding box center [254, 262] width 174 height 22
click at [309, 265] on textarea "**********" at bounding box center [254, 262] width 174 height 22
click at [317, 260] on textarea "**********" at bounding box center [254, 262] width 174 height 22
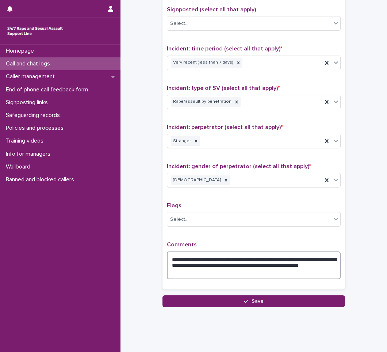
click at [214, 271] on textarea "**********" at bounding box center [254, 265] width 174 height 28
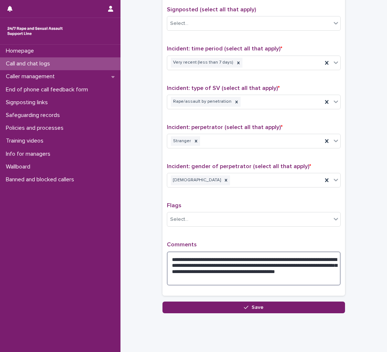
click at [212, 280] on textarea "**********" at bounding box center [254, 268] width 174 height 34
click at [297, 280] on textarea "**********" at bounding box center [254, 268] width 174 height 34
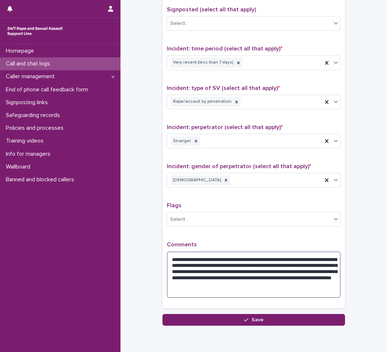
type textarea "**********"
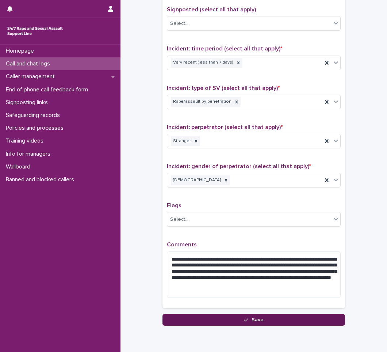
click at [262, 319] on button "Save" at bounding box center [254, 320] width 183 height 12
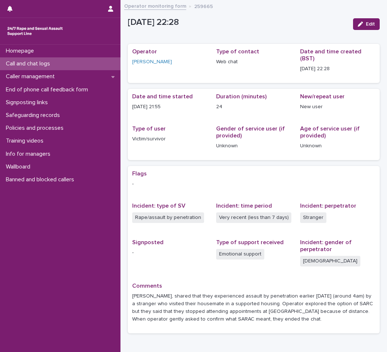
click at [71, 66] on div "Call and chat logs" at bounding box center [60, 63] width 121 height 13
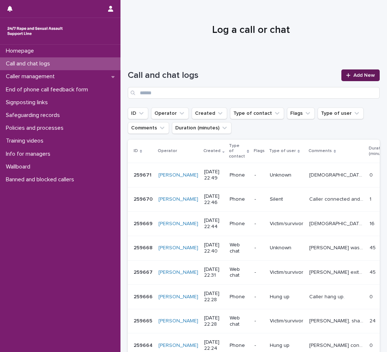
click at [358, 76] on span "Add New" at bounding box center [365, 75] width 22 height 5
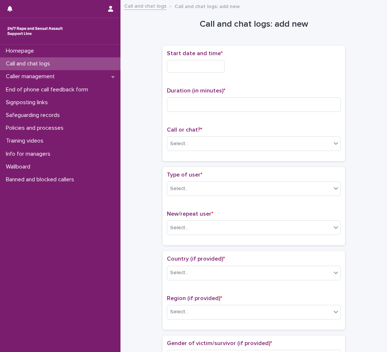
click at [193, 67] on input "text" at bounding box center [196, 66] width 58 height 13
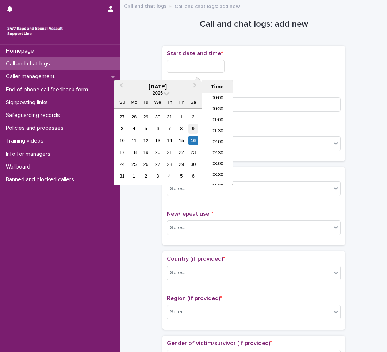
scroll to position [434, 0]
click at [217, 157] on li "22:30" at bounding box center [217, 157] width 31 height 11
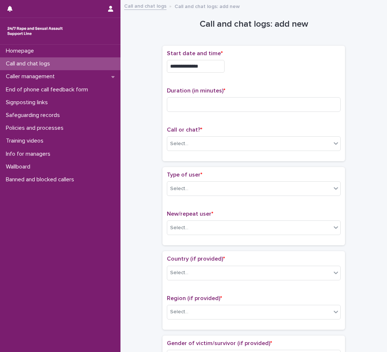
click at [217, 64] on input "**********" at bounding box center [196, 66] width 58 height 13
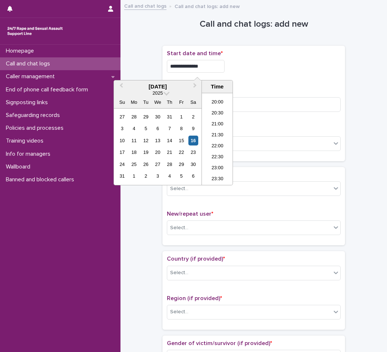
type input "**********"
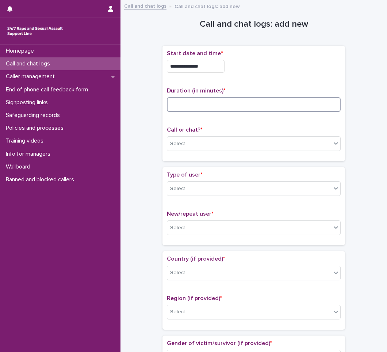
click at [191, 109] on input at bounding box center [254, 104] width 174 height 15
type input "*"
click at [180, 141] on div "Select..." at bounding box center [179, 144] width 18 height 8
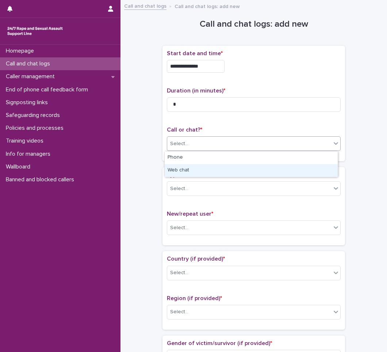
click at [184, 171] on div "Web chat" at bounding box center [251, 170] width 173 height 13
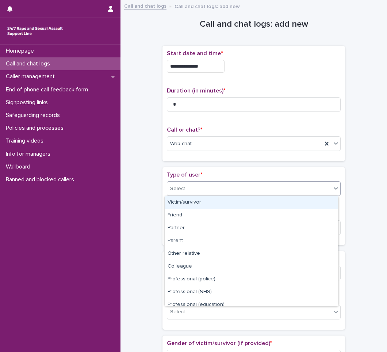
click at [182, 184] on div "Select..." at bounding box center [249, 189] width 164 height 12
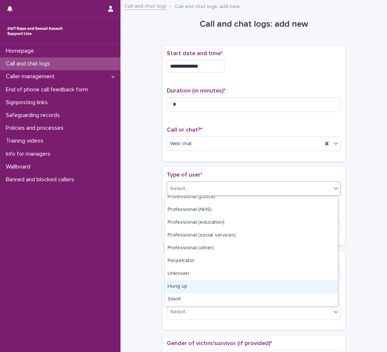
click at [176, 286] on div "Hung up" at bounding box center [251, 286] width 173 height 13
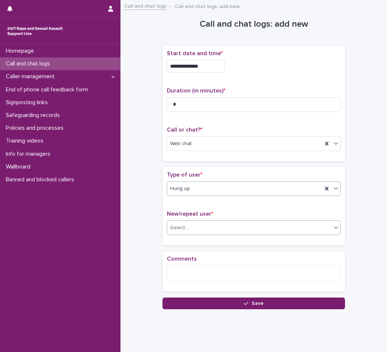
click at [198, 223] on div "Select..." at bounding box center [249, 228] width 164 height 12
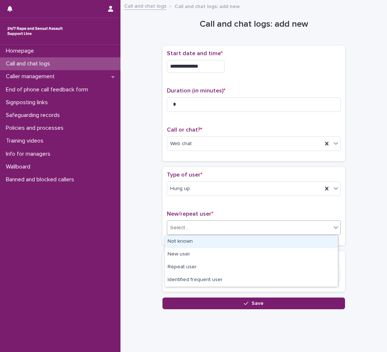
click at [186, 242] on div "Not known" at bounding box center [251, 241] width 173 height 13
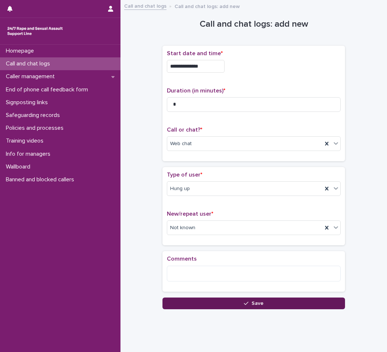
click at [255, 301] on span "Save" at bounding box center [258, 303] width 12 height 5
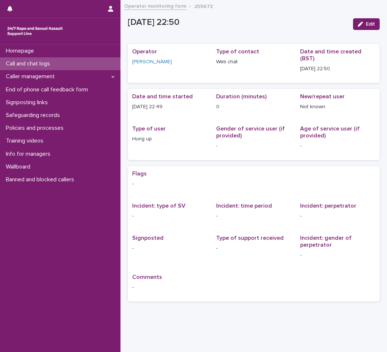
click at [59, 64] on div "Call and chat logs" at bounding box center [60, 63] width 121 height 13
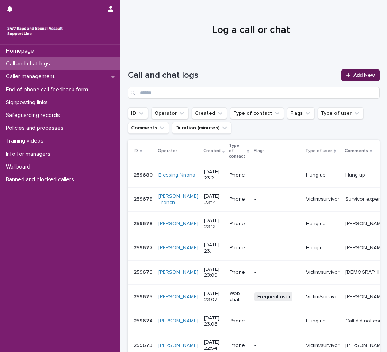
click at [360, 76] on span "Add New" at bounding box center [365, 75] width 22 height 5
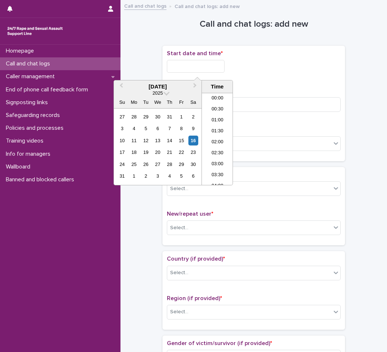
click at [220, 69] on input "text" at bounding box center [196, 66] width 58 height 13
click at [215, 169] on li "23:00" at bounding box center [217, 168] width 31 height 11
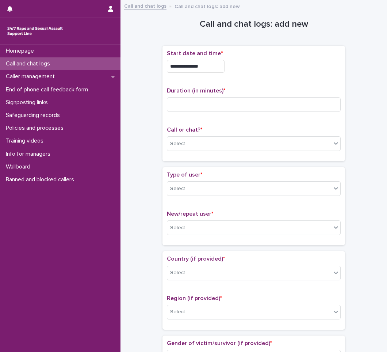
click at [214, 65] on input "**********" at bounding box center [196, 66] width 58 height 13
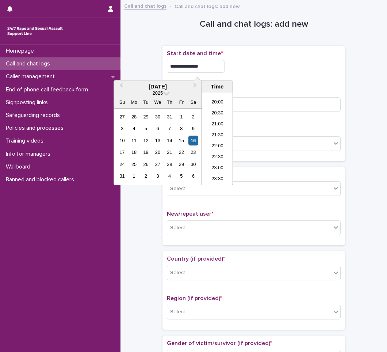
type input "**********"
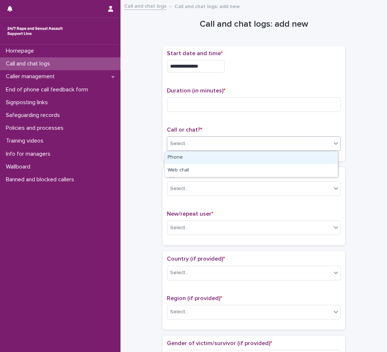
click at [209, 145] on div "Select..." at bounding box center [249, 144] width 164 height 12
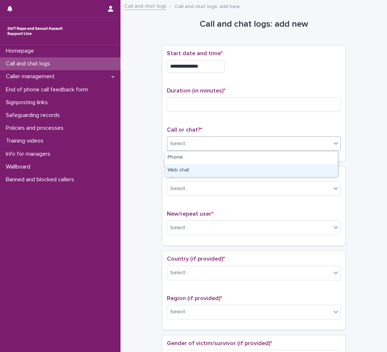
click at [181, 166] on div "Web chat" at bounding box center [251, 170] width 173 height 13
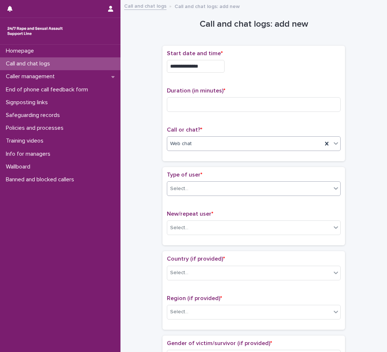
click at [209, 193] on div "Select..." at bounding box center [249, 189] width 164 height 12
click at [201, 187] on div "Select..." at bounding box center [249, 189] width 164 height 12
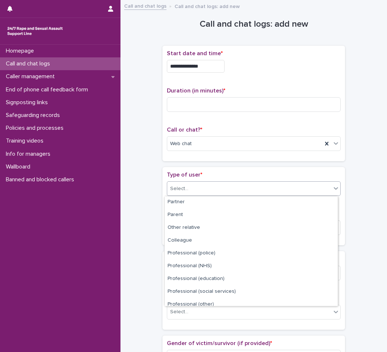
scroll to position [82, 0]
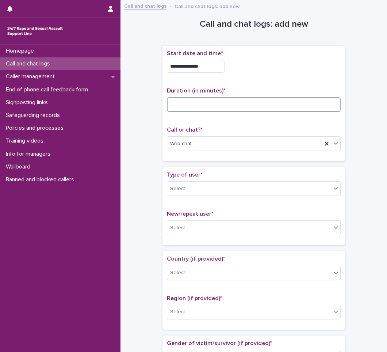
click at [220, 106] on input at bounding box center [254, 104] width 174 height 15
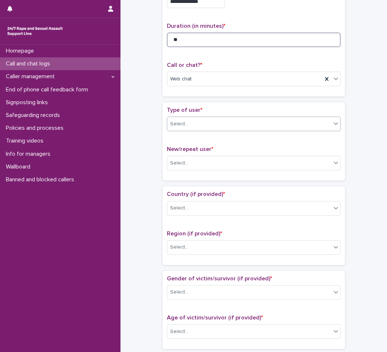
scroll to position [73, 0]
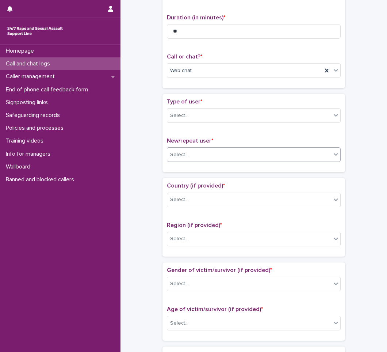
click at [232, 152] on div "Select..." at bounding box center [249, 155] width 164 height 12
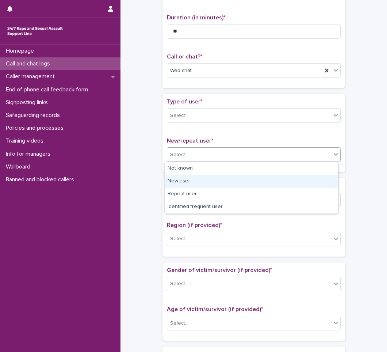
click at [193, 180] on div "New user" at bounding box center [251, 181] width 173 height 13
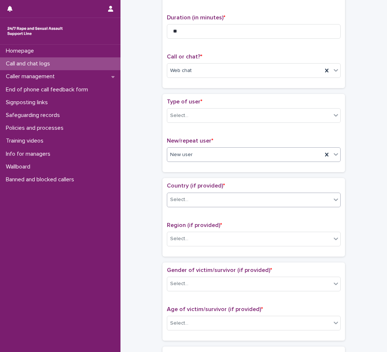
click at [210, 198] on div "Select..." at bounding box center [249, 200] width 164 height 12
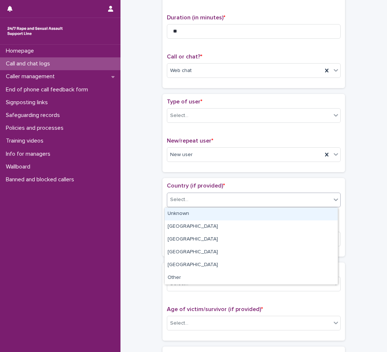
click at [180, 213] on div "Unknown" at bounding box center [251, 214] width 173 height 13
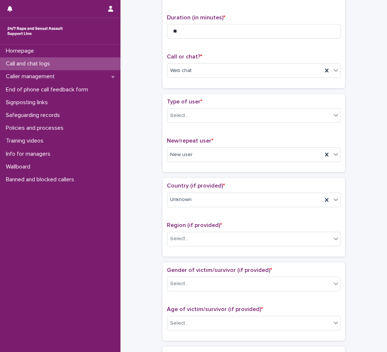
click at [189, 246] on div "Region (if provided) * Select..." at bounding box center [254, 237] width 174 height 30
click at [196, 235] on div "Select..." at bounding box center [249, 239] width 164 height 12
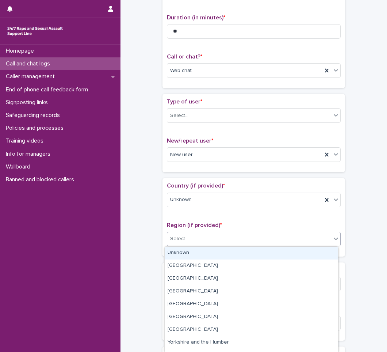
click at [180, 251] on div "Unknown" at bounding box center [251, 253] width 173 height 13
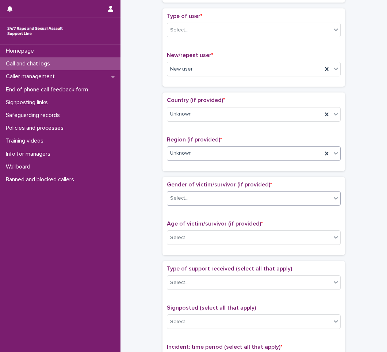
scroll to position [183, 0]
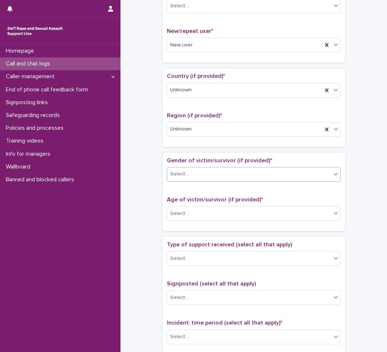
click at [231, 178] on div "Select..." at bounding box center [249, 174] width 164 height 12
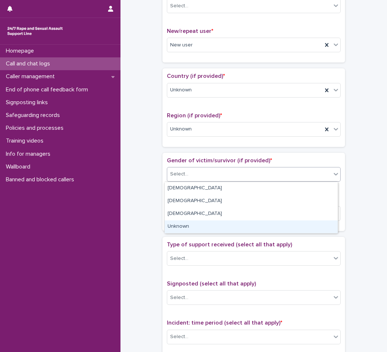
click at [182, 229] on div "Unknown" at bounding box center [251, 226] width 173 height 13
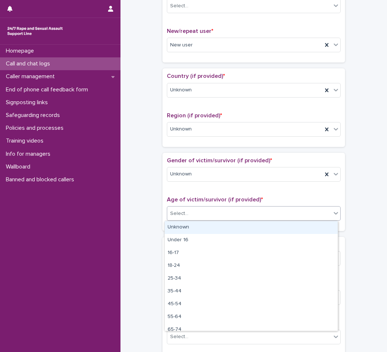
click at [204, 213] on div "Select..." at bounding box center [249, 214] width 164 height 12
click at [209, 228] on div "Unknown" at bounding box center [251, 227] width 173 height 13
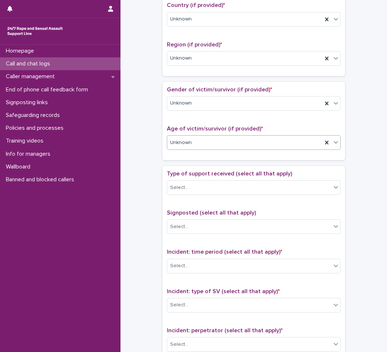
scroll to position [256, 0]
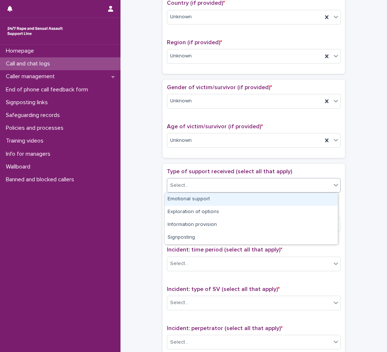
click at [220, 186] on div "Select..." at bounding box center [249, 185] width 164 height 12
click at [195, 200] on div "Emotional support" at bounding box center [251, 199] width 173 height 13
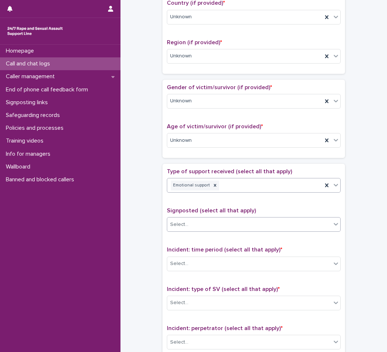
click at [204, 226] on div "Select..." at bounding box center [249, 224] width 164 height 12
click at [145, 259] on div "**********" at bounding box center [254, 122] width 252 height 747
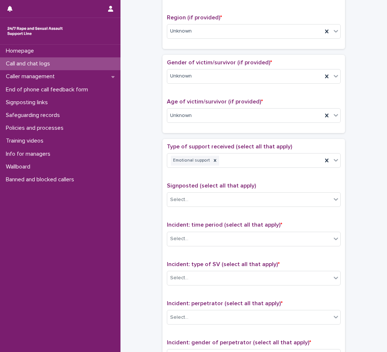
scroll to position [292, 0]
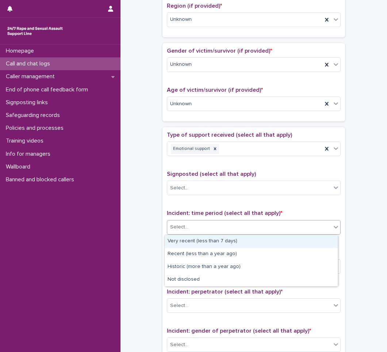
click at [202, 220] on div "Select..." at bounding box center [254, 227] width 174 height 15
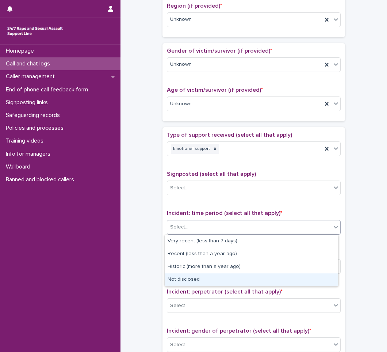
click at [188, 277] on div "Not disclosed" at bounding box center [251, 279] width 173 height 13
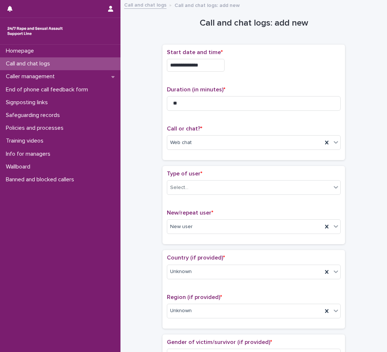
scroll to position [0, 0]
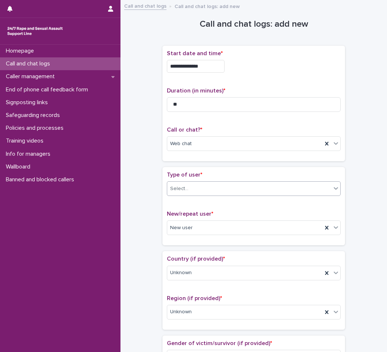
click at [179, 185] on div "Select..." at bounding box center [179, 189] width 18 height 8
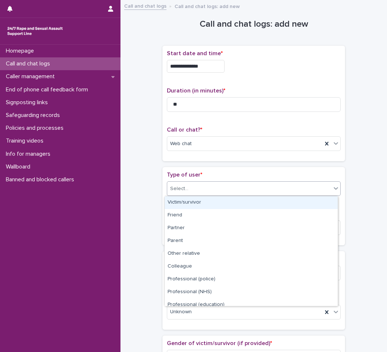
click at [179, 197] on div "Victim/survivor" at bounding box center [251, 202] width 173 height 13
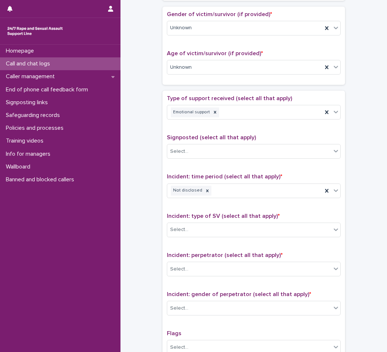
scroll to position [365, 0]
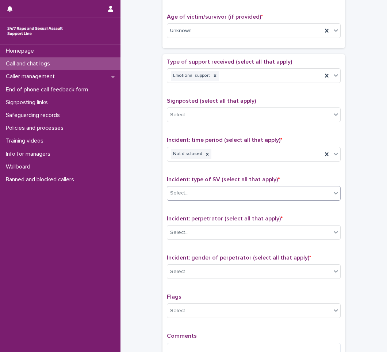
click at [220, 193] on div "Select..." at bounding box center [249, 193] width 164 height 12
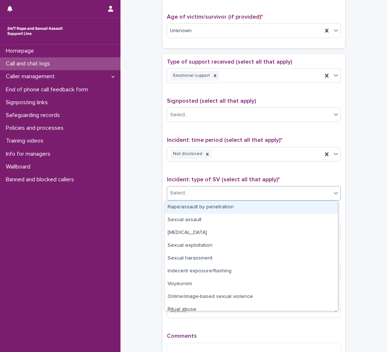
click at [202, 205] on div "Rape/assault by penetration" at bounding box center [251, 207] width 173 height 13
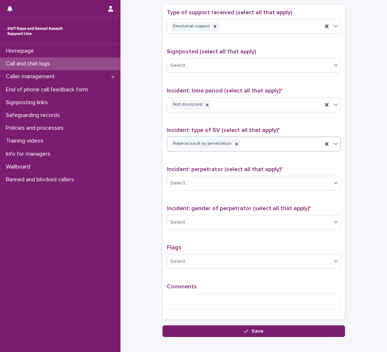
scroll to position [438, 0]
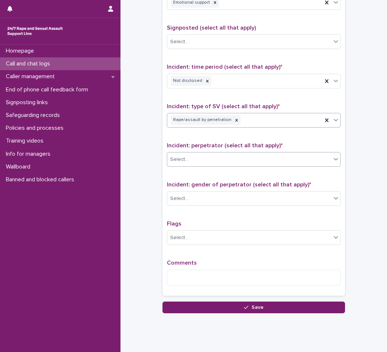
click at [209, 160] on div "Select..." at bounding box center [249, 159] width 164 height 12
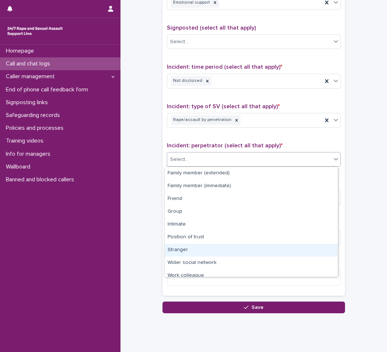
drag, startPoint x: 187, startPoint y: 256, endPoint x: 188, endPoint y: 252, distance: 4.8
click at [188, 252] on div "Stranger" at bounding box center [251, 250] width 173 height 13
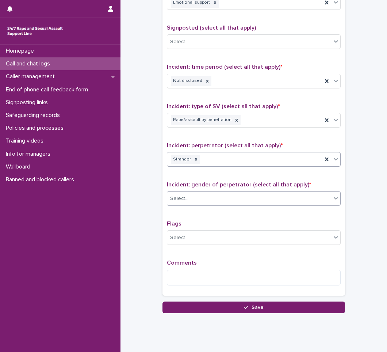
click at [198, 201] on div "Select..." at bounding box center [249, 199] width 164 height 12
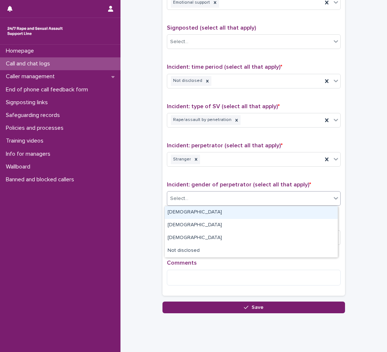
click at [183, 211] on div "[DEMOGRAPHIC_DATA]" at bounding box center [251, 212] width 173 height 13
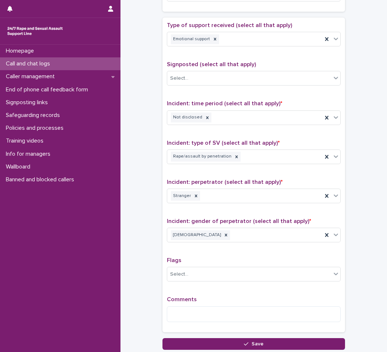
scroll to position [457, 0]
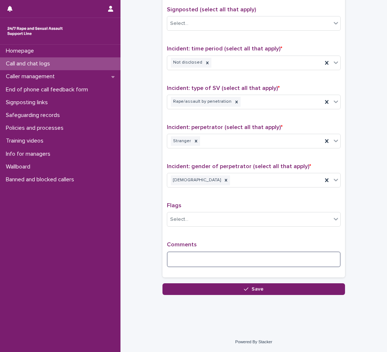
click at [205, 256] on textarea at bounding box center [254, 259] width 174 height 16
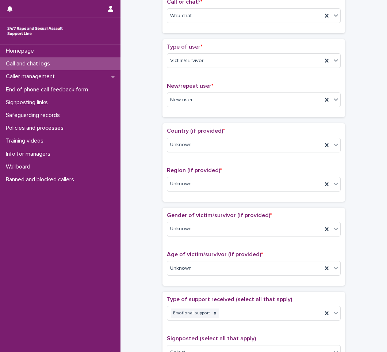
scroll to position [0, 0]
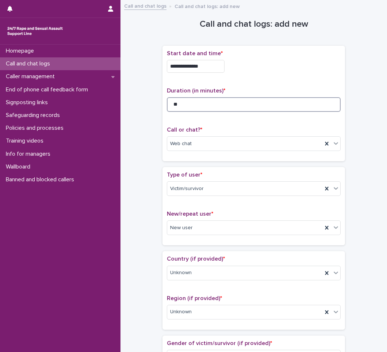
click at [182, 107] on input "**" at bounding box center [254, 104] width 174 height 15
type input "*"
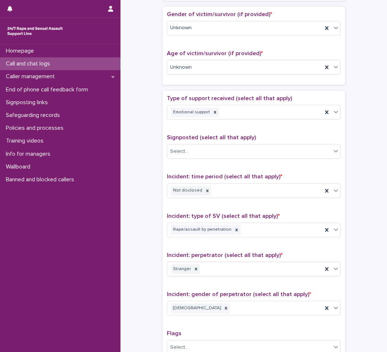
scroll to position [457, 0]
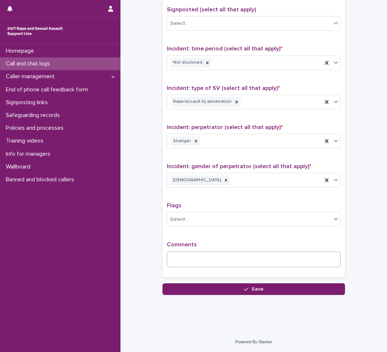
type input "**"
click at [186, 261] on textarea at bounding box center [254, 259] width 174 height 16
click at [234, 102] on icon at bounding box center [236, 101] width 5 height 5
click at [334, 100] on icon at bounding box center [335, 101] width 7 height 7
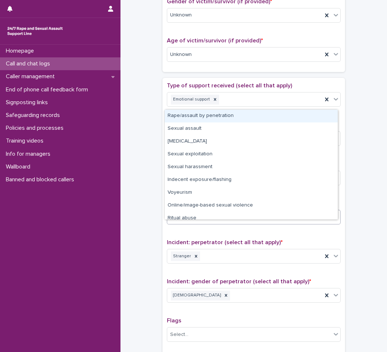
scroll to position [311, 0]
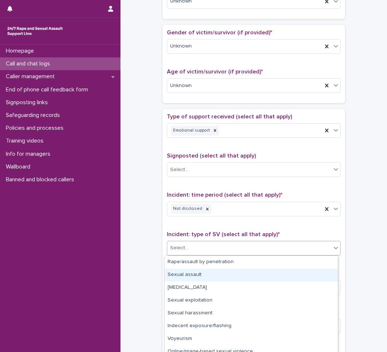
click at [145, 228] on div "**********" at bounding box center [254, 67] width 252 height 747
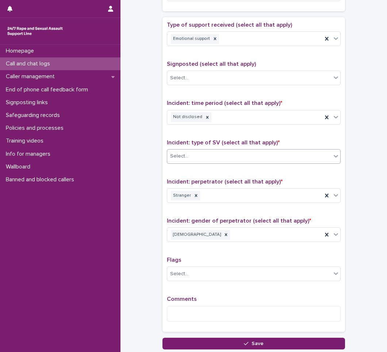
scroll to position [420, 0]
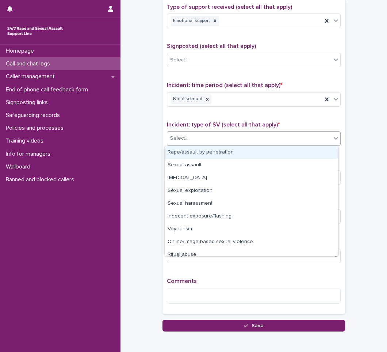
click at [210, 138] on div "Select..." at bounding box center [249, 138] width 164 height 12
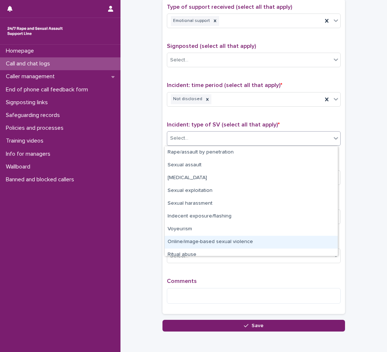
scroll to position [18, 0]
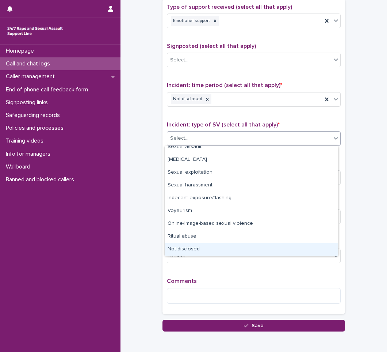
click at [182, 251] on div "Not disclosed" at bounding box center [251, 249] width 173 height 13
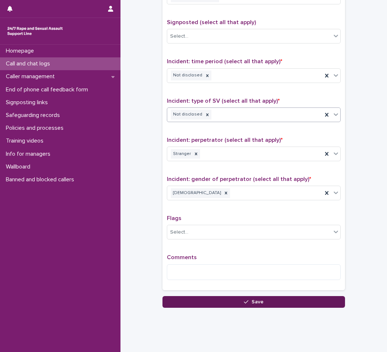
scroll to position [457, 0]
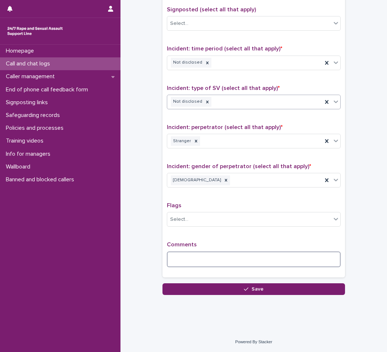
click at [213, 260] on textarea at bounding box center [254, 259] width 174 height 16
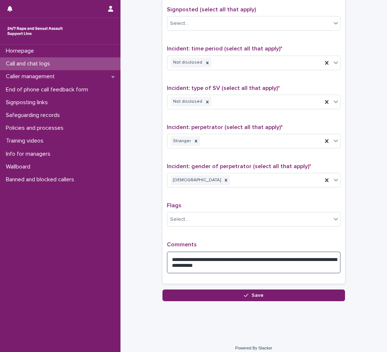
click at [276, 259] on textarea "**********" at bounding box center [254, 262] width 174 height 22
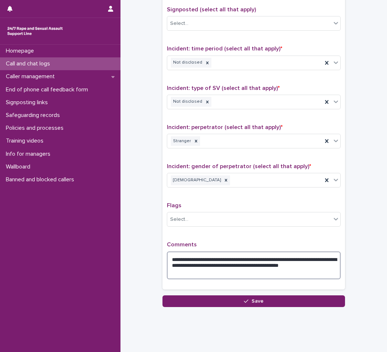
click at [219, 274] on textarea "**********" at bounding box center [254, 265] width 174 height 28
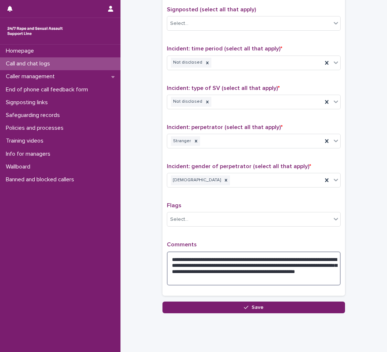
click at [306, 272] on textarea "**********" at bounding box center [254, 268] width 174 height 34
click at [284, 275] on textarea "**********" at bounding box center [254, 268] width 174 height 34
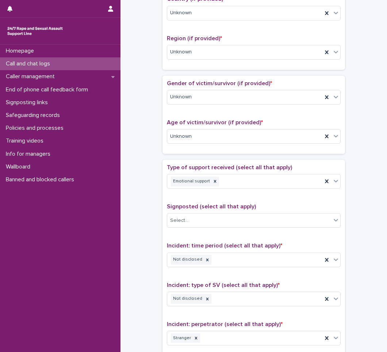
scroll to position [219, 0]
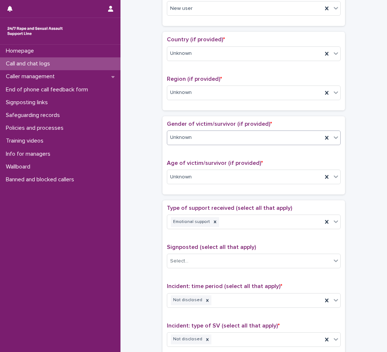
type textarea "**********"
click at [262, 143] on div "Unknown" at bounding box center [244, 138] width 155 height 12
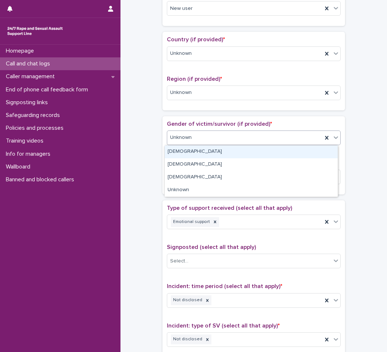
click at [204, 153] on div "[DEMOGRAPHIC_DATA]" at bounding box center [251, 151] width 173 height 13
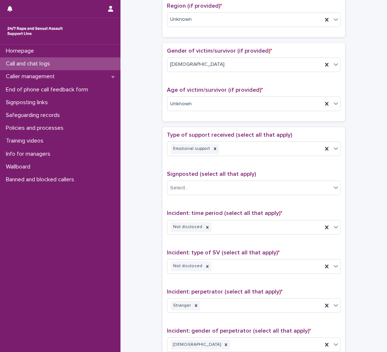
scroll to position [475, 0]
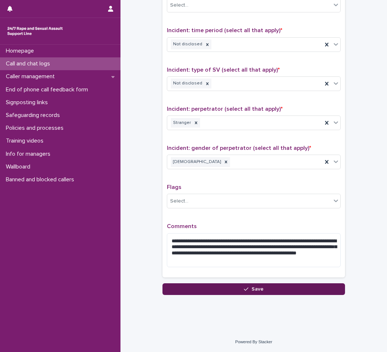
click at [252, 288] on span "Save" at bounding box center [258, 288] width 12 height 5
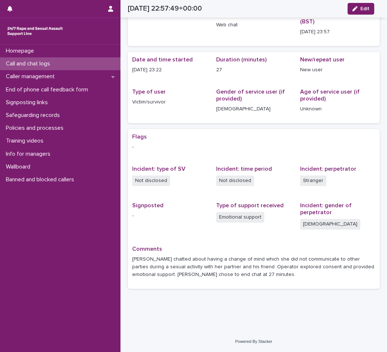
scroll to position [30, 0]
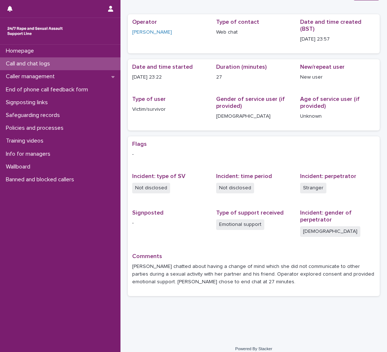
click at [59, 63] on div "Call and chat logs" at bounding box center [60, 63] width 121 height 13
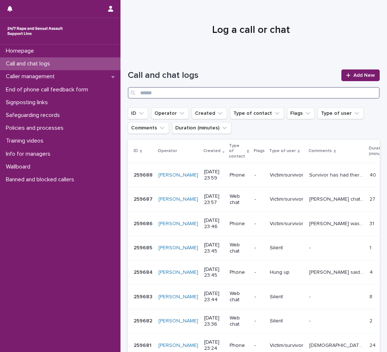
click at [237, 91] on input "Search" at bounding box center [254, 93] width 252 height 12
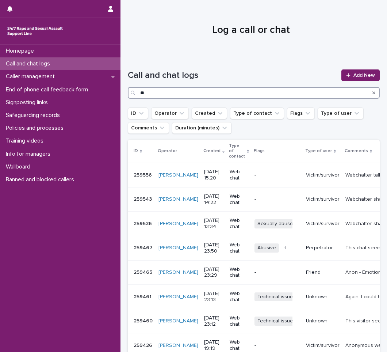
type input "*"
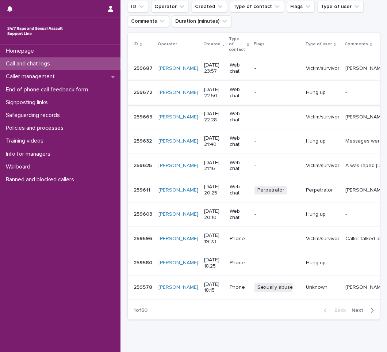
scroll to position [110, 0]
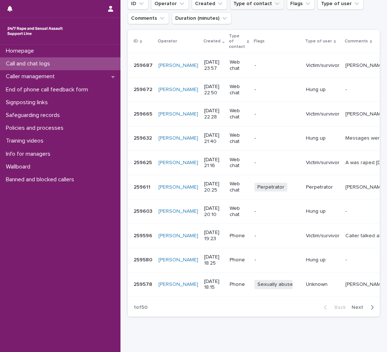
type input "********"
